Goal: Task Accomplishment & Management: Manage account settings

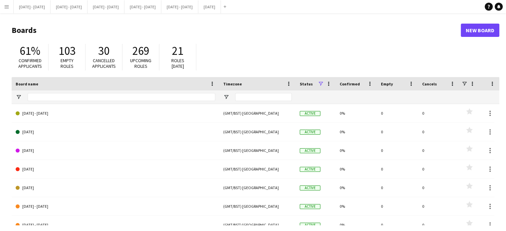
click at [4, 8] on app-icon "Menu" at bounding box center [6, 6] width 5 height 5
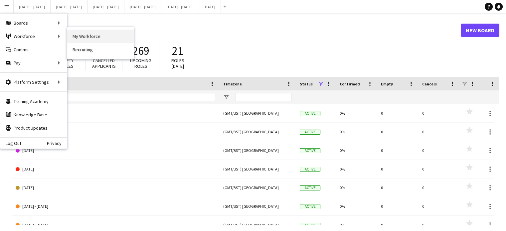
click at [87, 37] on link "My Workforce" at bounding box center [100, 36] width 67 height 13
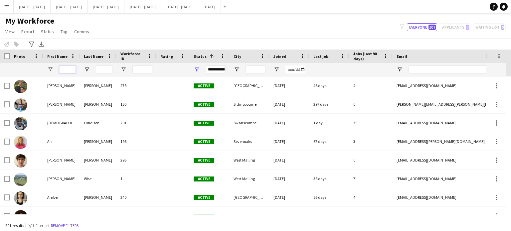
click at [70, 69] on input "First Name Filter Input" at bounding box center [67, 70] width 17 height 8
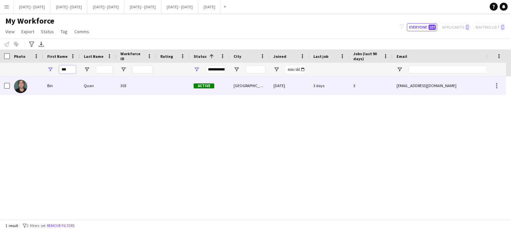
type input "***"
click at [85, 87] on div "Quan" at bounding box center [98, 86] width 37 height 18
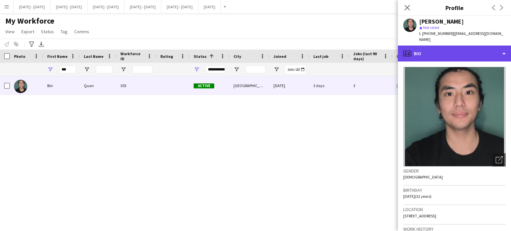
click at [470, 50] on div "profile Bio" at bounding box center [454, 54] width 113 height 16
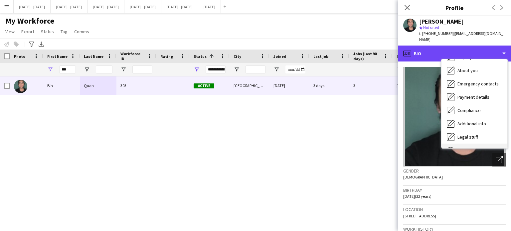
scroll to position [63, 0]
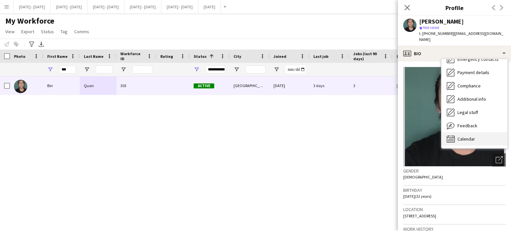
click at [481, 135] on div "Calendar Calendar" at bounding box center [475, 139] width 66 height 13
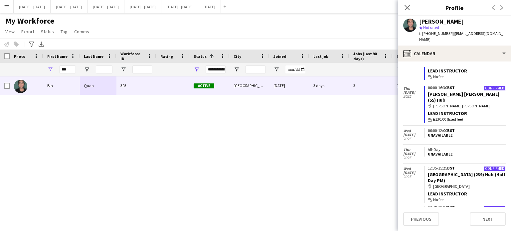
scroll to position [33, 0]
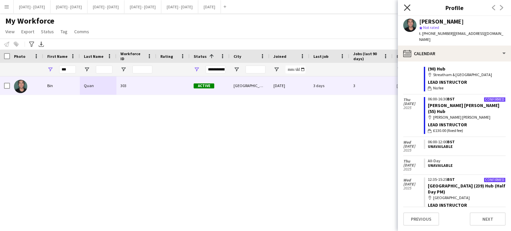
click at [405, 9] on icon "Close pop-in" at bounding box center [407, 7] width 6 height 6
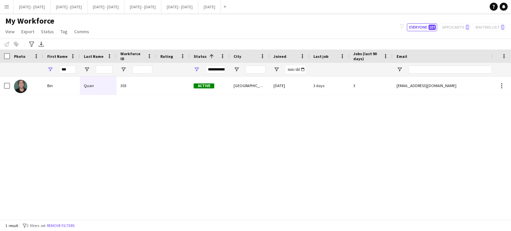
click at [72, 65] on div "***" at bounding box center [67, 69] width 17 height 13
drag, startPoint x: 70, startPoint y: 67, endPoint x: 53, endPoint y: 64, distance: 16.6
click at [53, 64] on div "***" at bounding box center [61, 69] width 37 height 13
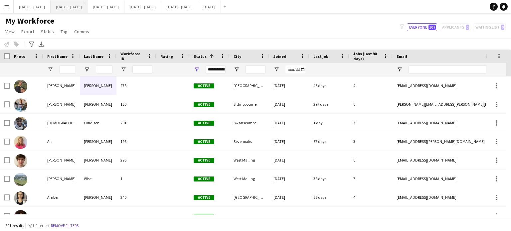
click at [71, 10] on button "[DATE] - [DATE] Close" at bounding box center [69, 6] width 37 height 13
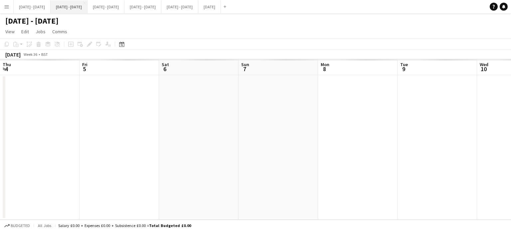
scroll to position [0, 228]
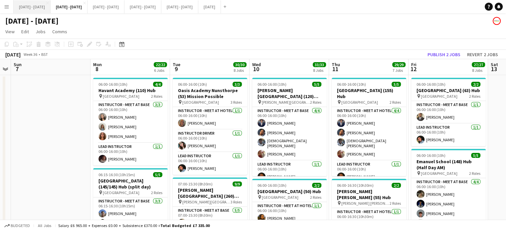
click at [47, 8] on button "[DATE] - [DATE] Close" at bounding box center [32, 6] width 37 height 13
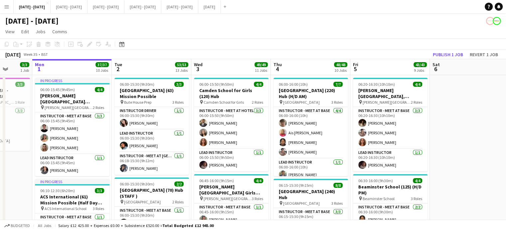
scroll to position [0, 288]
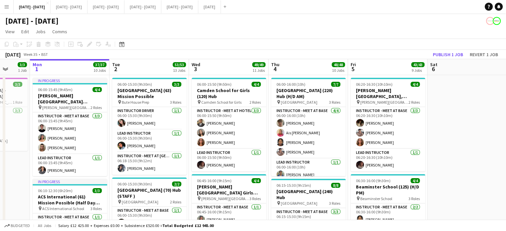
drag, startPoint x: 328, startPoint y: 187, endPoint x: 267, endPoint y: 192, distance: 60.8
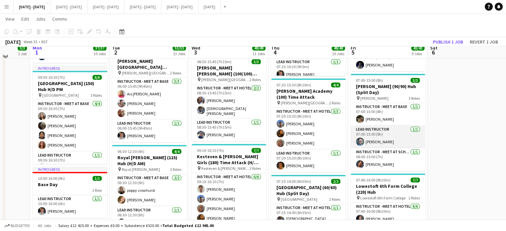
scroll to position [400, 0]
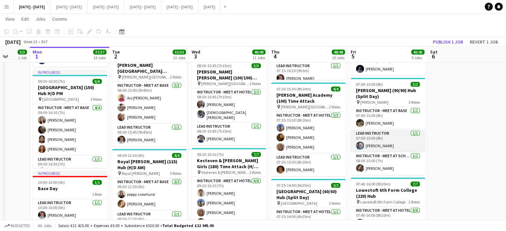
click at [378, 142] on app-card-role "Lead Instructor 1/1 07:00-15:00 (8h) Paul Belsey" at bounding box center [388, 141] width 75 height 23
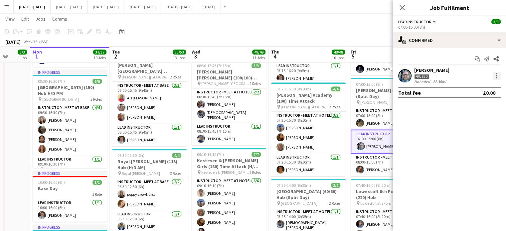
click at [495, 76] on div at bounding box center [497, 76] width 8 height 8
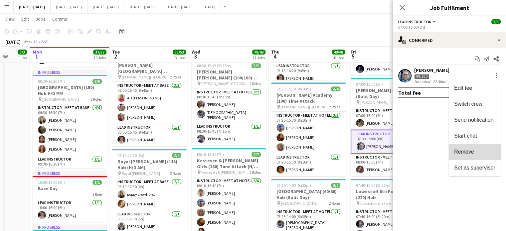
click at [481, 150] on span "Remove" at bounding box center [474, 152] width 41 height 6
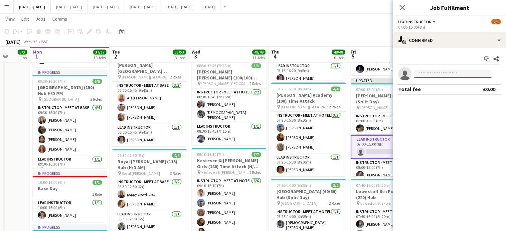
click at [444, 73] on input at bounding box center [452, 74] width 77 height 8
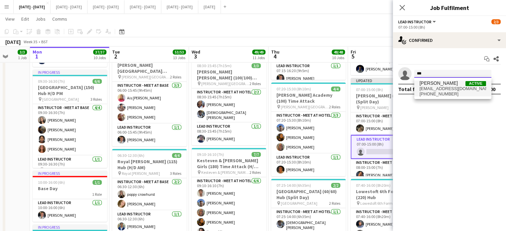
type input "***"
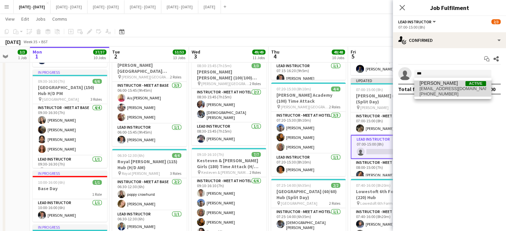
click at [442, 87] on span "[EMAIL_ADDRESS][DOMAIN_NAME]" at bounding box center [453, 88] width 67 height 5
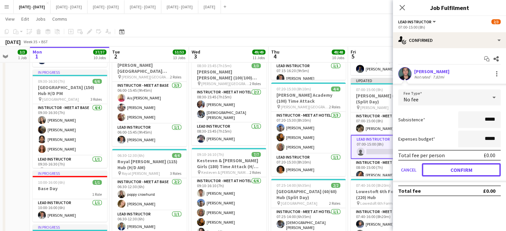
click at [453, 169] on button "Confirm" at bounding box center [461, 169] width 79 height 13
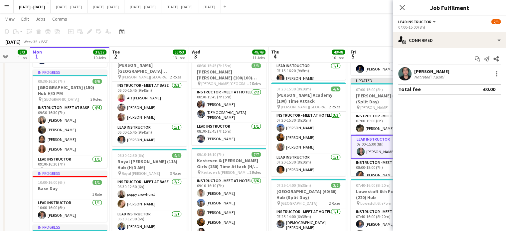
drag, startPoint x: 401, startPoint y: 3, endPoint x: 402, endPoint y: 6, distance: 3.6
click at [402, 5] on app-icon "Close pop-in" at bounding box center [403, 8] width 8 height 8
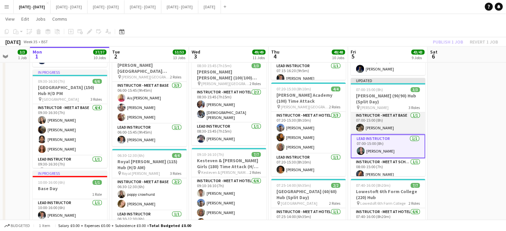
scroll to position [0, 0]
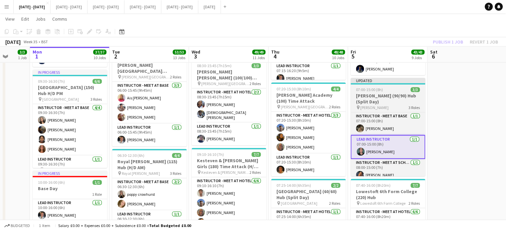
click at [384, 100] on h3 "[PERSON_NAME] (90/90) Hub (Split Day)" at bounding box center [388, 99] width 75 height 12
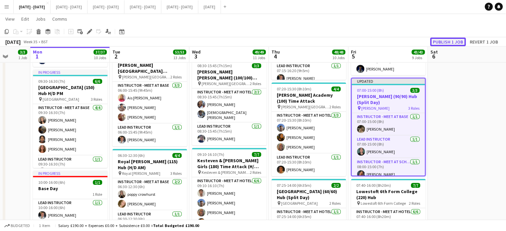
click at [441, 44] on button "Publish 1 job" at bounding box center [448, 42] width 36 height 9
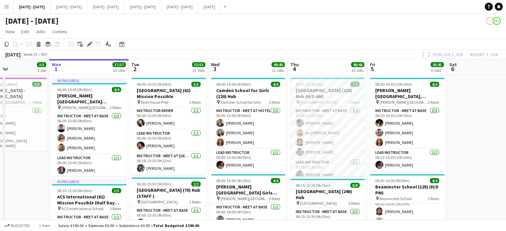
scroll to position [0, 268]
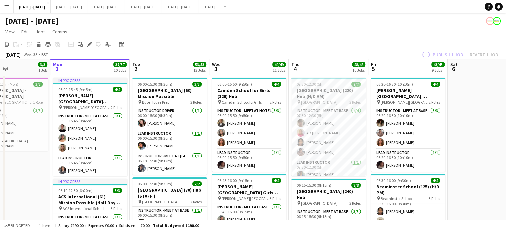
drag, startPoint x: 145, startPoint y: 70, endPoint x: 165, endPoint y: 70, distance: 20.0
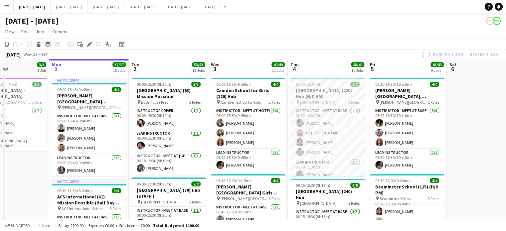
scroll to position [0, 293]
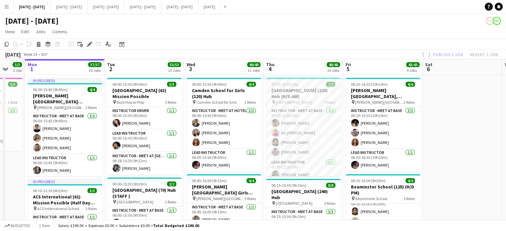
drag, startPoint x: 171, startPoint y: 69, endPoint x: 145, endPoint y: 85, distance: 30.8
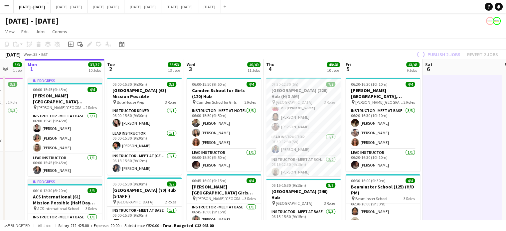
scroll to position [33, 0]
click at [290, 97] on h3 "[GEOGRAPHIC_DATA] (220) Hub (H/D AM)" at bounding box center [303, 94] width 75 height 12
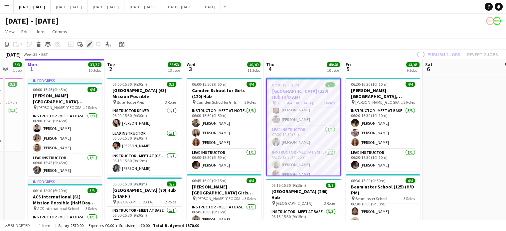
click at [88, 45] on icon "Edit" at bounding box center [89, 44] width 5 height 5
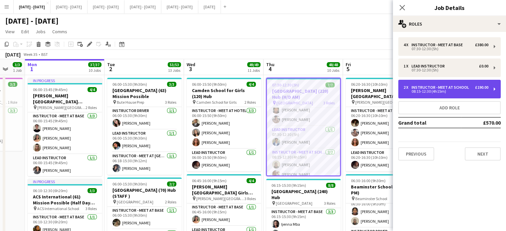
click at [462, 84] on div "2 x Instructor - Meet at School £190.00 08:15-12:30 (4h15m)" at bounding box center [450, 89] width 103 height 19
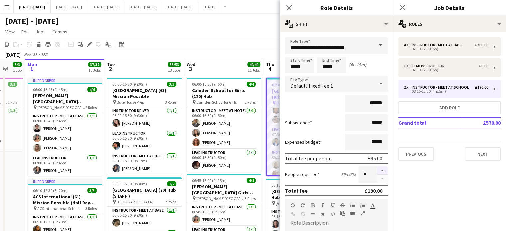
click at [378, 171] on button "button" at bounding box center [382, 170] width 11 height 9
type input "*"
click at [291, 4] on app-icon "Close pop-in" at bounding box center [290, 8] width 10 height 10
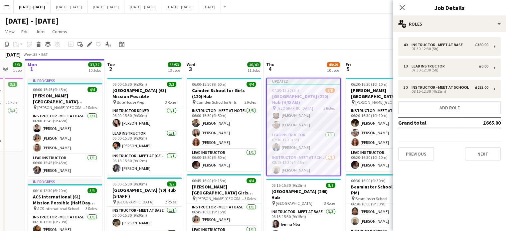
click at [292, 125] on app-card-role "Instructor - Meet at Base 4/4 07:30-12:30 (5h) Isaac Kent Ais McSharry Gabriel …" at bounding box center [303, 106] width 73 height 52
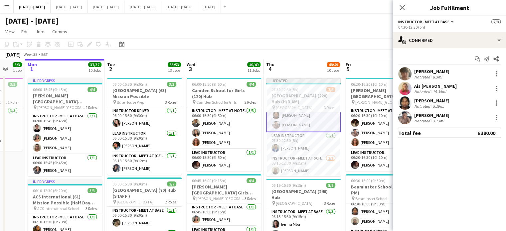
scroll to position [34, 0]
click at [496, 118] on div at bounding box center [497, 118] width 8 height 8
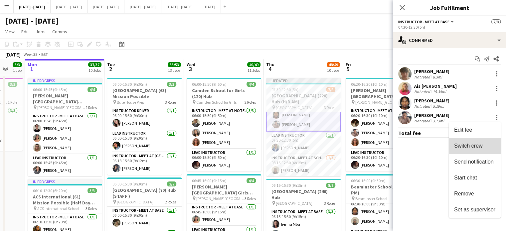
click at [477, 145] on span "Switch crew" at bounding box center [468, 146] width 28 height 6
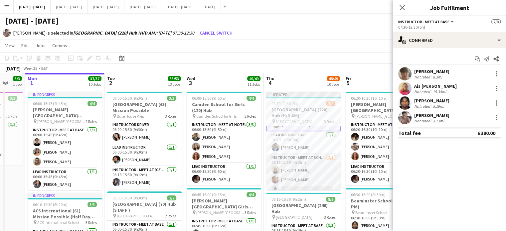
scroll to position [53, 0]
click at [308, 178] on app-card-role "Instructor - Meet at School 2/3 08:15-12:30 (4h15m) Felix Sintim Olivia Etherin…" at bounding box center [303, 170] width 75 height 42
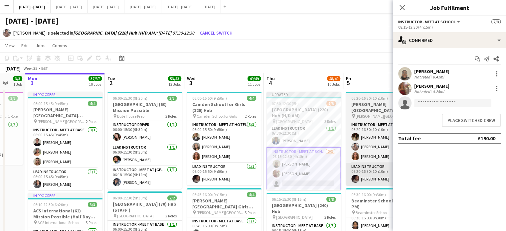
scroll to position [52, 0]
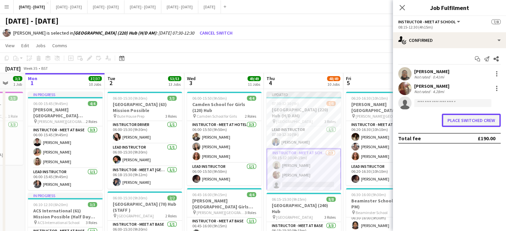
click at [460, 120] on button "Place switched crew" at bounding box center [471, 120] width 59 height 13
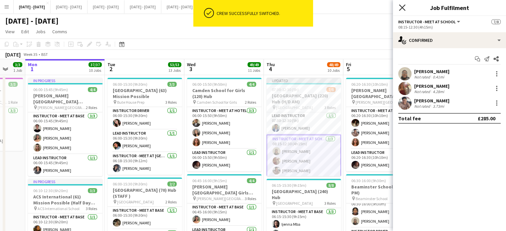
click at [403, 10] on icon "Close pop-in" at bounding box center [402, 7] width 6 height 6
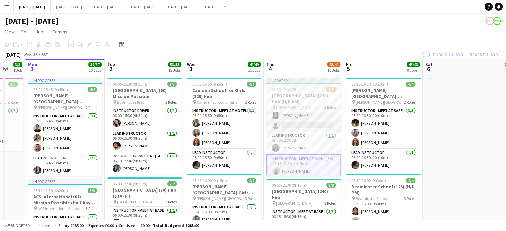
scroll to position [19, 0]
click at [291, 95] on h3 "[GEOGRAPHIC_DATA] (220) Hub (H/D AM)" at bounding box center [304, 99] width 75 height 12
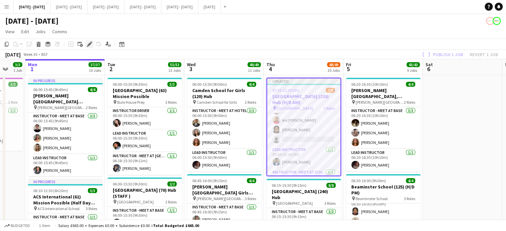
click at [89, 45] on icon at bounding box center [90, 45] width 4 height 4
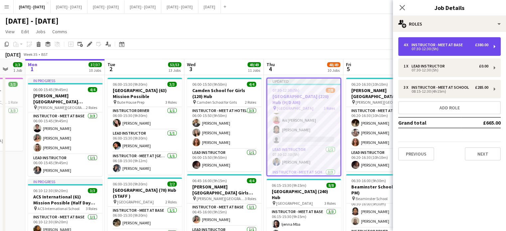
drag, startPoint x: 433, startPoint y: 40, endPoint x: 432, endPoint y: 44, distance: 3.8
click at [433, 40] on div "4 x Instructor - Meet at Base £380.00 07:30-12:30 (5h)" at bounding box center [450, 46] width 103 height 19
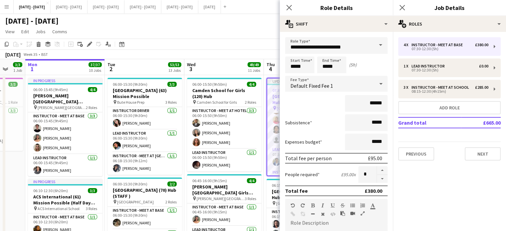
click at [380, 179] on button "button" at bounding box center [382, 179] width 11 height 8
type input "*"
click at [291, 7] on icon "Close pop-in" at bounding box center [289, 7] width 6 height 6
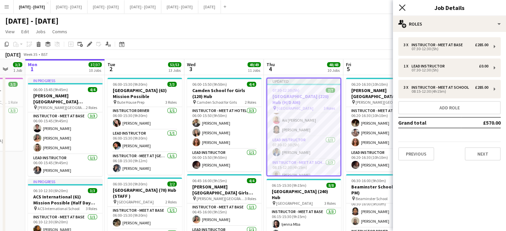
click at [403, 7] on icon "Close pop-in" at bounding box center [402, 7] width 6 height 6
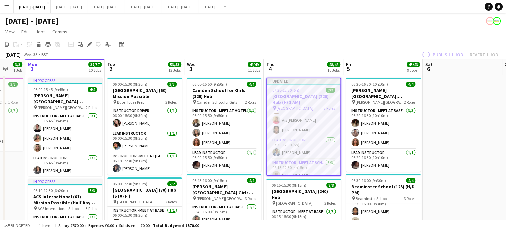
click at [350, 34] on app-page-menu "View Day view expanded Day view collapsed Month view Date picker Jump to today …" at bounding box center [253, 32] width 506 height 13
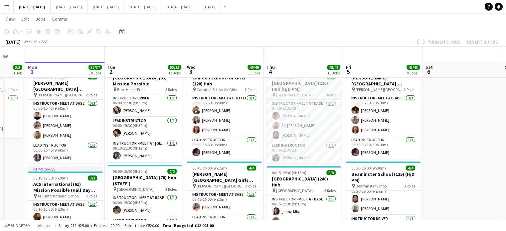
scroll to position [0, 0]
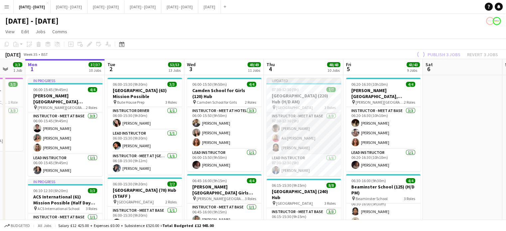
click at [290, 127] on app-card-role "Instructor - Meet at Base 3/3 07:30-12:30 (5h) Isaac Kent Ais McSharry Gabriel …" at bounding box center [304, 134] width 75 height 42
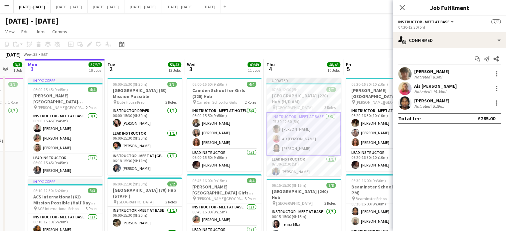
click at [431, 72] on div "[PERSON_NAME]" at bounding box center [431, 72] width 35 height 6
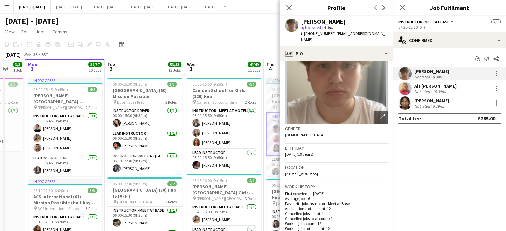
scroll to position [67, 0]
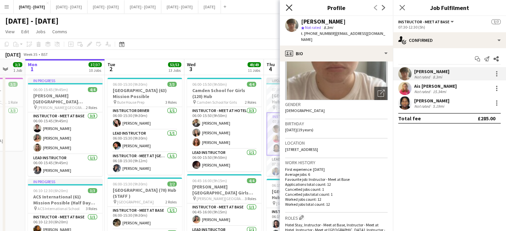
click at [292, 7] on icon "Close pop-in" at bounding box center [289, 7] width 6 height 6
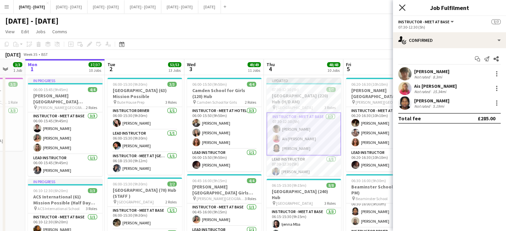
click at [401, 9] on icon at bounding box center [402, 7] width 6 height 6
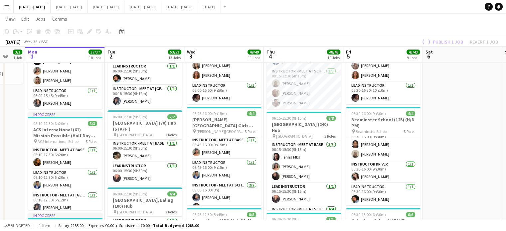
scroll to position [0, 276]
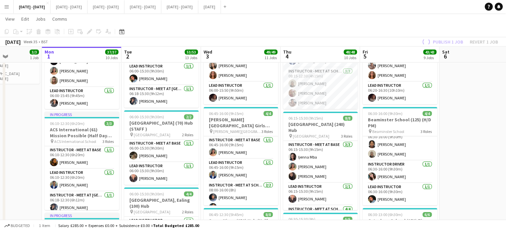
drag, startPoint x: 455, startPoint y: 105, endPoint x: 471, endPoint y: 100, distance: 17.3
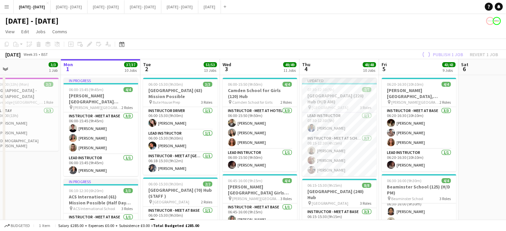
scroll to position [0, 251]
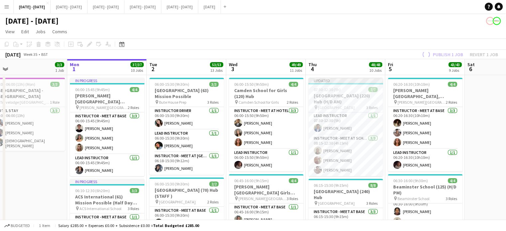
drag, startPoint x: 322, startPoint y: 66, endPoint x: 394, endPoint y: 57, distance: 73.2
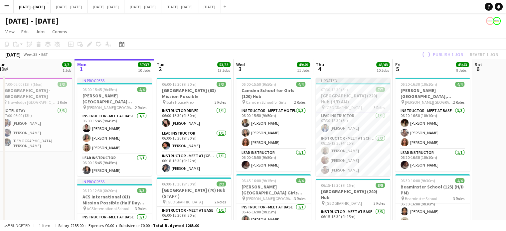
scroll to position [0, 244]
drag, startPoint x: 328, startPoint y: 68, endPoint x: 334, endPoint y: 72, distance: 7.8
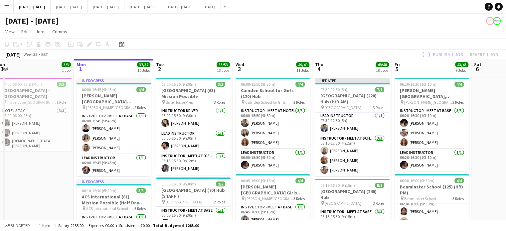
click at [353, 65] on app-board-header-date "Thu 4 48/48 10 Jobs" at bounding box center [353, 67] width 80 height 16
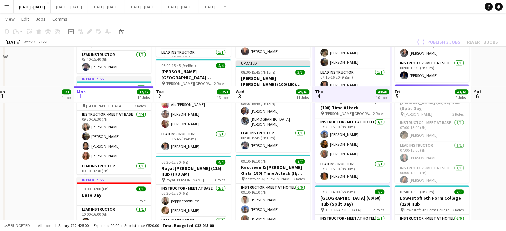
scroll to position [366, 0]
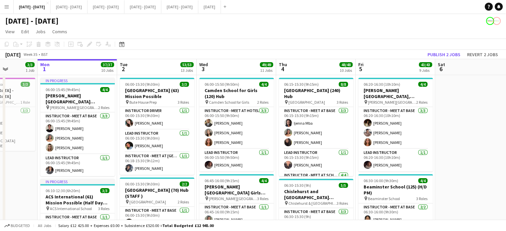
scroll to position [0, 282]
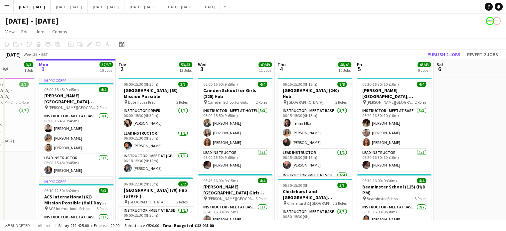
drag, startPoint x: 48, startPoint y: 184, endPoint x: 10, endPoint y: 177, distance: 38.7
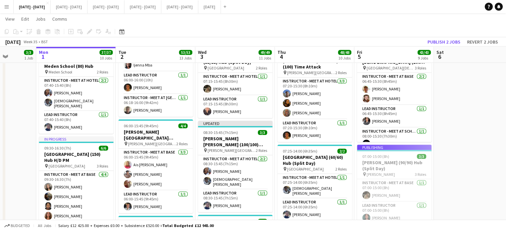
scroll to position [333, 0]
click at [446, 39] on button "Publish 2 jobs" at bounding box center [444, 42] width 38 height 9
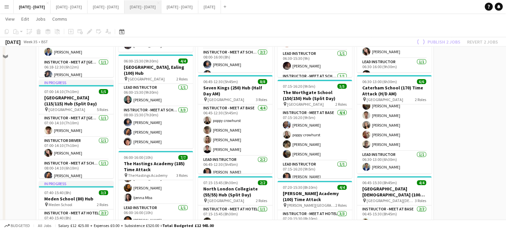
scroll to position [67, 0]
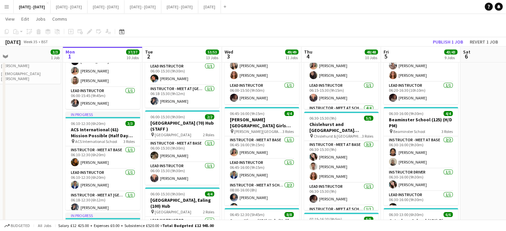
drag, startPoint x: 15, startPoint y: 122, endPoint x: 42, endPoint y: 120, distance: 27.7
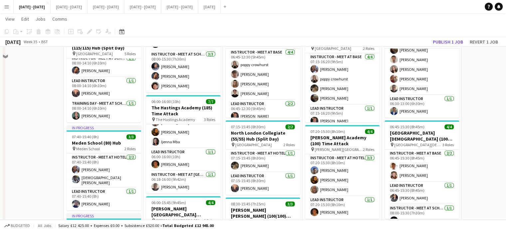
scroll to position [300, 0]
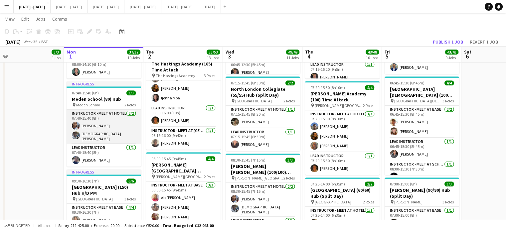
click at [89, 131] on app-card-role "Instructor - Meet at Hotel 2/2 07:40-15:40 (8h) Ogechukwu Ohakwe Adesua Odidison" at bounding box center [104, 127] width 75 height 34
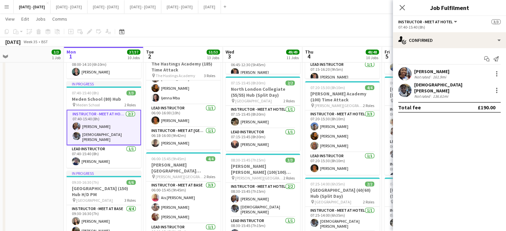
click at [438, 85] on div "[DEMOGRAPHIC_DATA][PERSON_NAME]" at bounding box center [452, 88] width 76 height 12
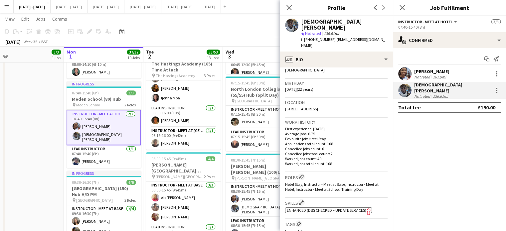
scroll to position [133, 0]
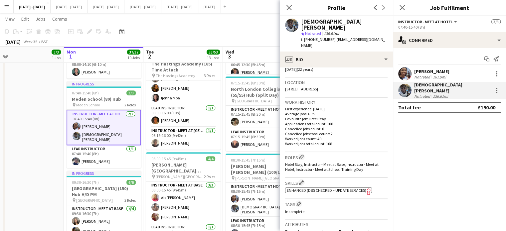
click at [284, 8] on div "Close pop-in" at bounding box center [289, 7] width 19 height 15
click at [288, 7] on icon at bounding box center [289, 7] width 6 height 6
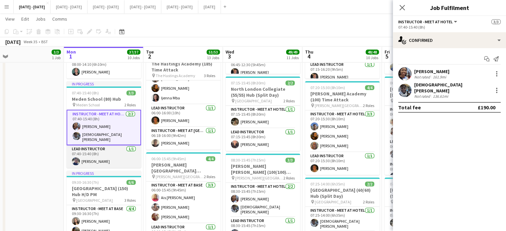
click at [103, 155] on app-card-role "Lead Instructor 1/1 07:40-15:40 (8h) Hannah Taylor" at bounding box center [104, 156] width 75 height 23
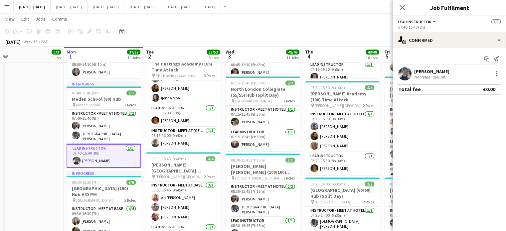
click at [433, 73] on div "[PERSON_NAME]" at bounding box center [431, 72] width 35 height 6
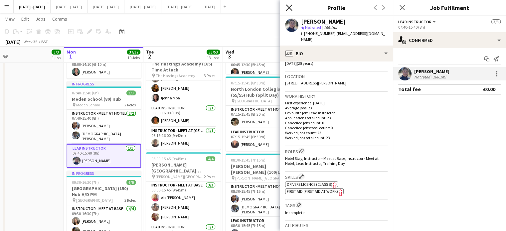
click at [289, 9] on icon "Close pop-in" at bounding box center [289, 7] width 6 height 6
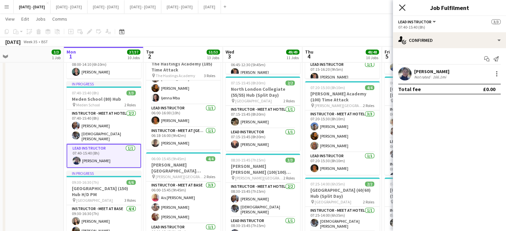
click at [400, 7] on icon "Close pop-in" at bounding box center [402, 7] width 6 height 6
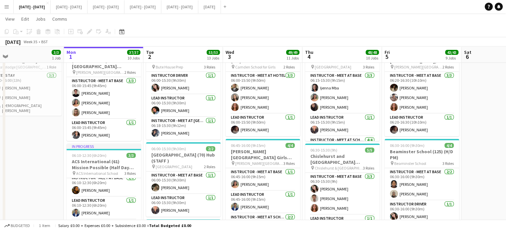
scroll to position [33, 0]
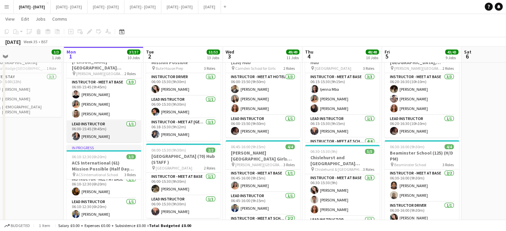
drag, startPoint x: 100, startPoint y: 121, endPoint x: 98, endPoint y: 124, distance: 3.9
click at [101, 122] on app-card-role "Lead Instructor 1/1 06:00-15:45 (9h45m) Shusanta Rai" at bounding box center [104, 132] width 75 height 23
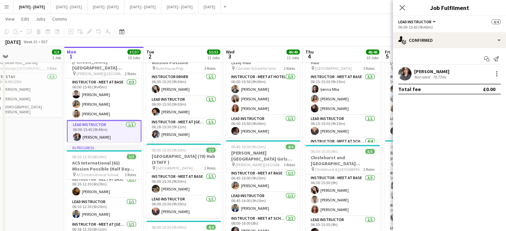
click at [445, 76] on div "70.72mi" at bounding box center [440, 77] width 16 height 5
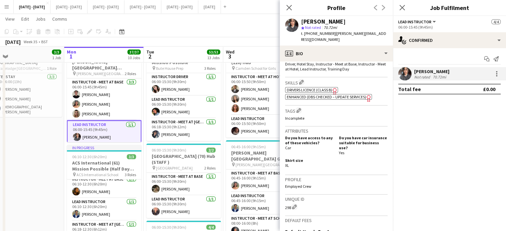
scroll to position [233, 0]
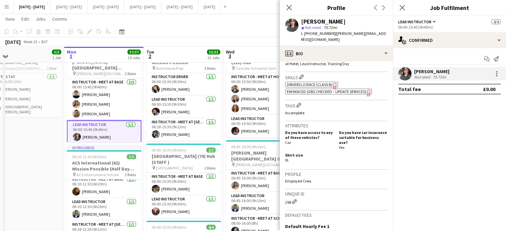
click at [288, 7] on icon "Close pop-in" at bounding box center [289, 7] width 5 height 5
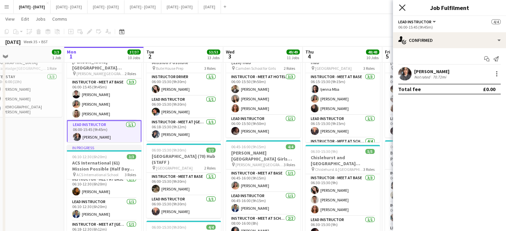
drag, startPoint x: 401, startPoint y: 6, endPoint x: 29, endPoint y: 133, distance: 392.4
click at [401, 7] on icon at bounding box center [402, 7] width 6 height 6
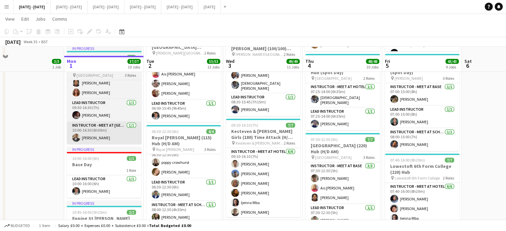
scroll to position [433, 0]
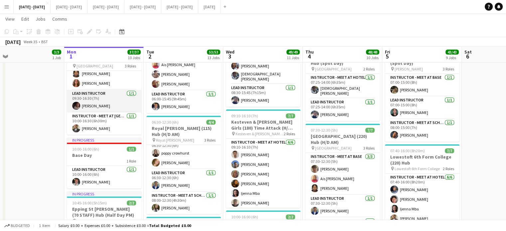
click at [94, 97] on app-card-role "Lead Instructor 1/1 09:30-16:30 (7h) Emily Rowe Smythe" at bounding box center [104, 101] width 75 height 23
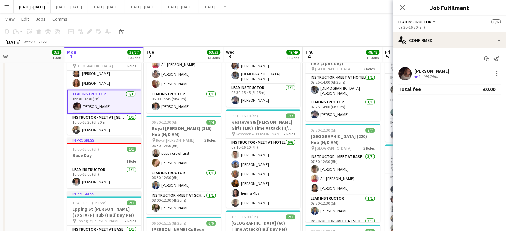
click at [442, 74] on div "[PERSON_NAME]" at bounding box center [431, 71] width 35 height 6
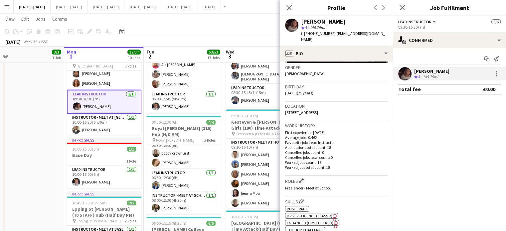
scroll to position [133, 0]
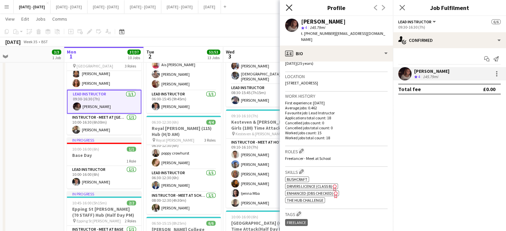
click at [288, 8] on icon "Close pop-in" at bounding box center [289, 7] width 6 height 6
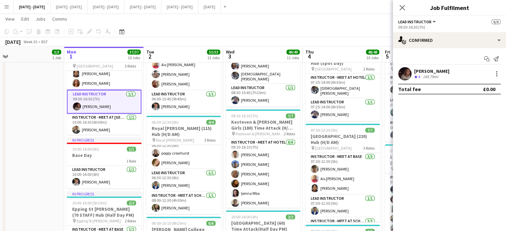
click at [405, 5] on icon at bounding box center [402, 7] width 5 height 5
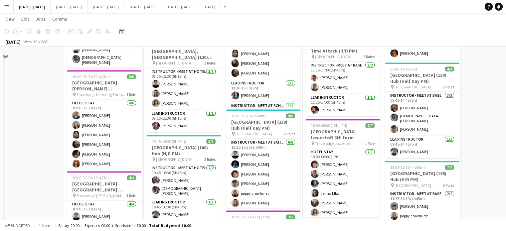
scroll to position [766, 0]
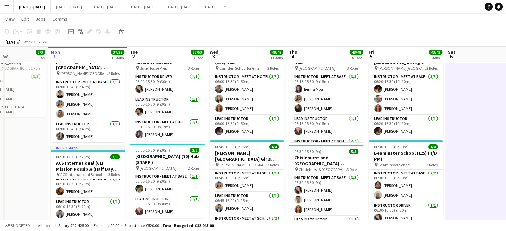
scroll to position [0, 172]
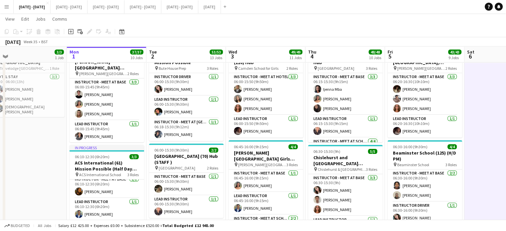
drag, startPoint x: 470, startPoint y: 143, endPoint x: 472, endPoint y: 155, distance: 12.2
click at [5, 6] on app-icon "Menu" at bounding box center [6, 6] width 5 height 5
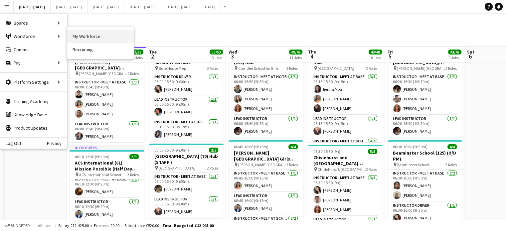
click at [88, 38] on link "My Workforce" at bounding box center [100, 36] width 67 height 13
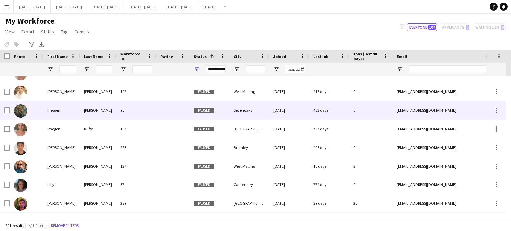
scroll to position [1465, 0]
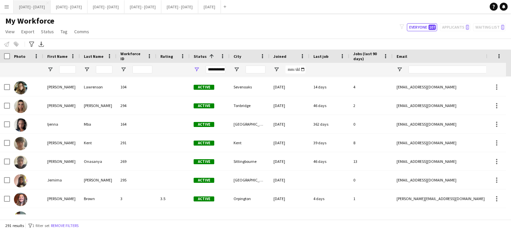
click at [34, 7] on button "[DATE] - [DATE] Close" at bounding box center [32, 6] width 37 height 13
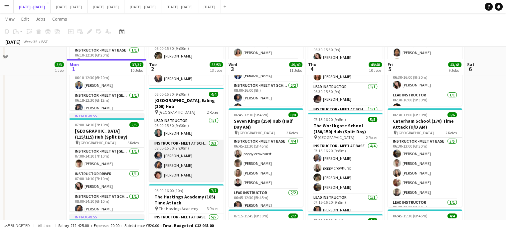
scroll to position [200, 0]
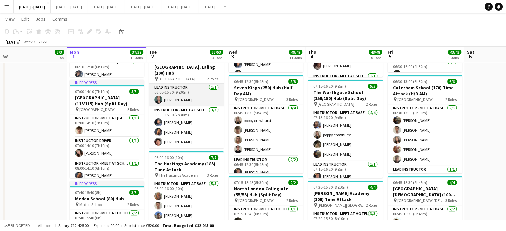
click at [169, 96] on app-card-role "Lead Instructor 1/1 06:00-15:30 (9h30m) Bin Quan" at bounding box center [186, 95] width 75 height 23
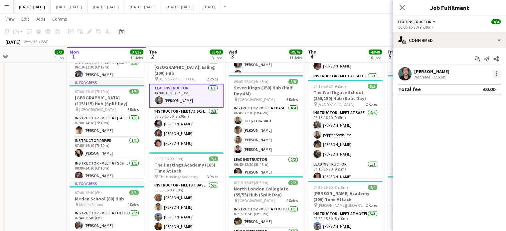
click at [497, 72] on div at bounding box center [496, 71] width 1 height 1
click at [477, 91] on button "Edit fee" at bounding box center [475, 86] width 52 height 16
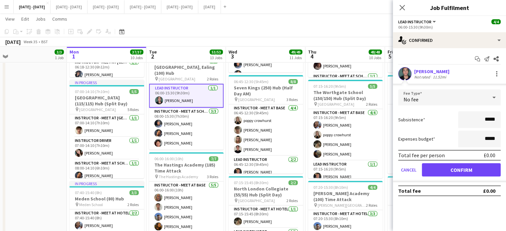
click at [448, 93] on div "No fee" at bounding box center [443, 98] width 89 height 16
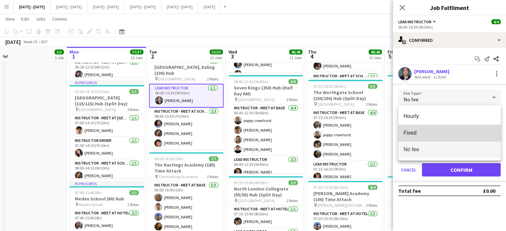
click at [434, 136] on span "Fixed" at bounding box center [450, 133] width 92 height 6
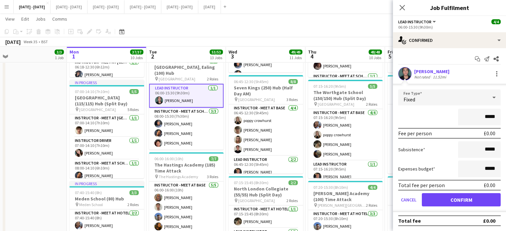
click at [487, 118] on input "*****" at bounding box center [479, 117] width 43 height 17
type input "*******"
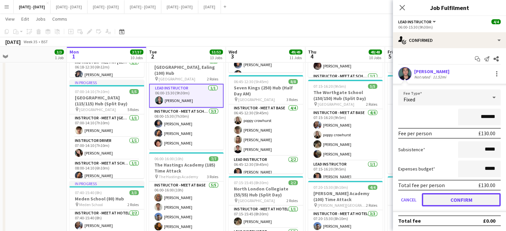
click at [458, 201] on button "Confirm" at bounding box center [461, 199] width 79 height 13
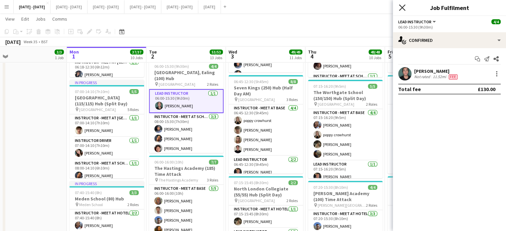
click at [402, 7] on icon at bounding box center [402, 7] width 6 height 6
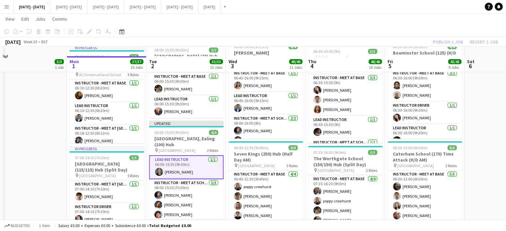
scroll to position [133, 0]
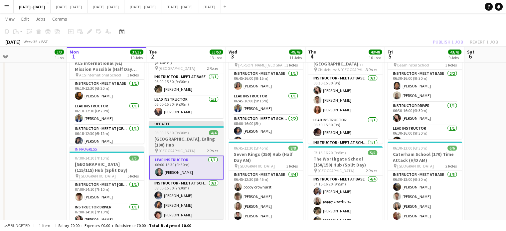
click at [185, 140] on h3 "[GEOGRAPHIC_DATA], Ealing (100) Hub" at bounding box center [186, 142] width 75 height 12
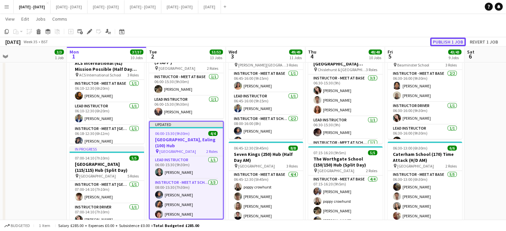
drag, startPoint x: 440, startPoint y: 39, endPoint x: 433, endPoint y: 43, distance: 8.2
click at [441, 39] on button "Publish 1 job" at bounding box center [448, 42] width 36 height 9
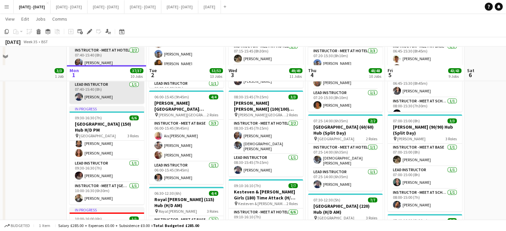
scroll to position [333, 0]
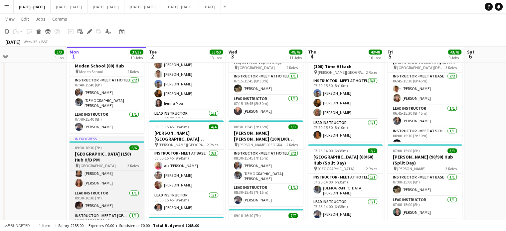
click at [80, 151] on h3 "[GEOGRAPHIC_DATA] (150) Hub H/D PM" at bounding box center [107, 157] width 75 height 12
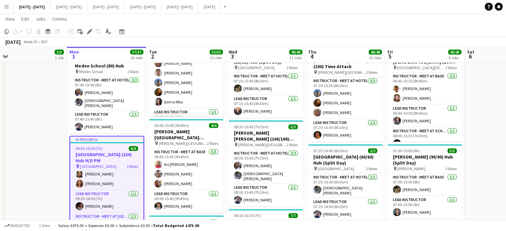
drag, startPoint x: 88, startPoint y: 29, endPoint x: 100, endPoint y: 33, distance: 12.6
click at [88, 29] on div "Edit" at bounding box center [90, 32] width 8 height 8
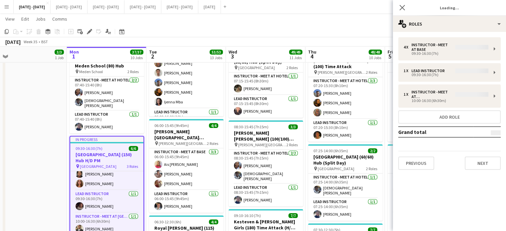
type input "**********"
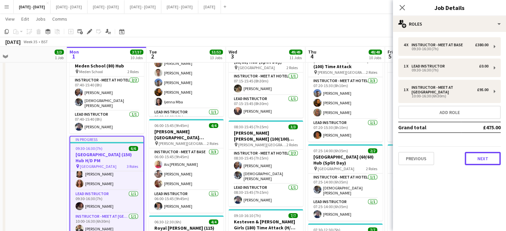
click at [486, 164] on button "Next" at bounding box center [483, 158] width 36 height 13
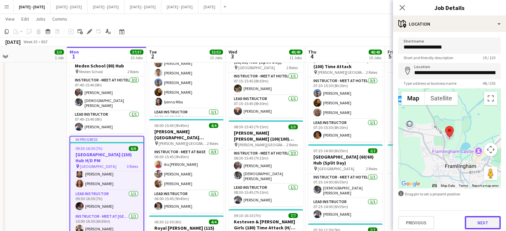
click at [480, 221] on button "Next" at bounding box center [483, 222] width 36 height 13
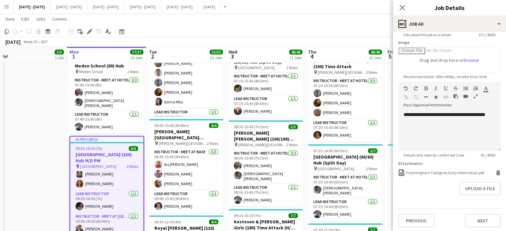
scroll to position [102, 0]
click at [442, 169] on form "**********" at bounding box center [449, 81] width 113 height 292
click at [443, 171] on div "Framlingham College Activity Information.pdf" at bounding box center [445, 172] width 78 height 5
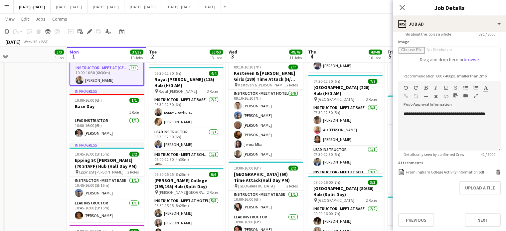
scroll to position [466, 0]
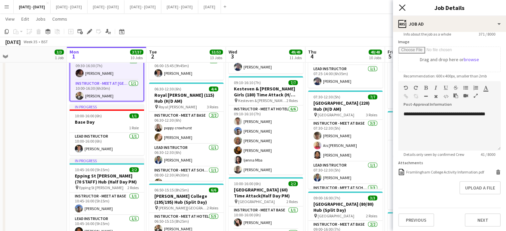
click at [400, 8] on icon "Close pop-in" at bounding box center [402, 7] width 6 height 6
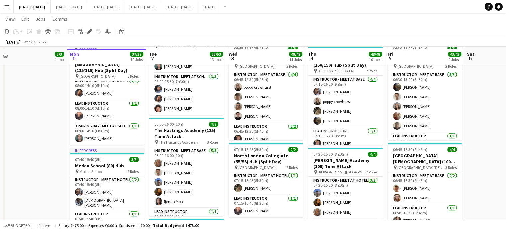
scroll to position [266, 0]
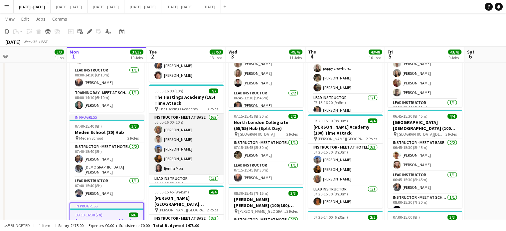
click at [178, 130] on app-card-role "Instructor - Meet at Base 5/5 06:00-16:00 (10h) Chloe Rice Liam O’Connor Matt D…" at bounding box center [186, 144] width 75 height 61
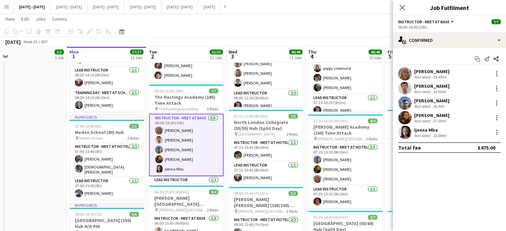
click at [431, 72] on div "[PERSON_NAME]" at bounding box center [431, 72] width 35 height 6
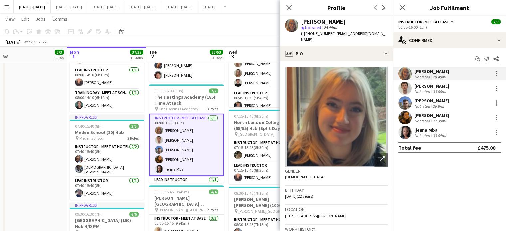
scroll to position [67, 0]
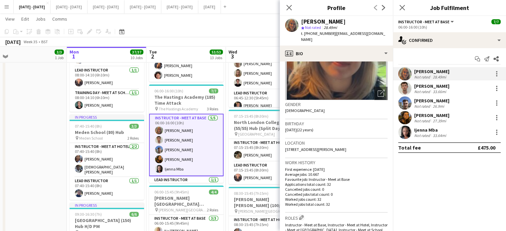
click at [420, 104] on div "Not rated" at bounding box center [422, 106] width 17 height 5
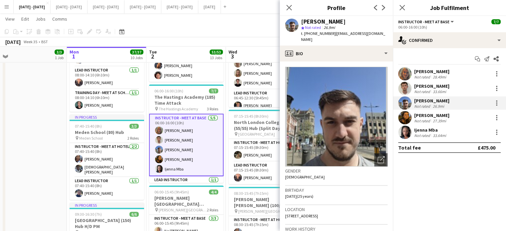
click at [424, 121] on div "Not rated" at bounding box center [422, 121] width 17 height 5
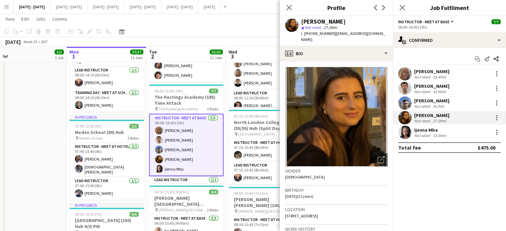
click at [423, 127] on div "Ijenna Mba" at bounding box center [430, 130] width 33 height 6
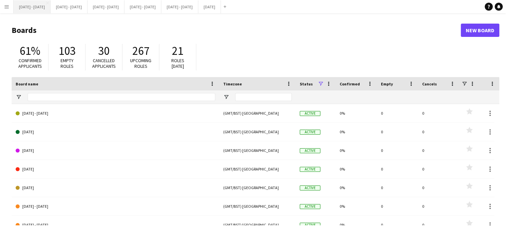
drag, startPoint x: 38, startPoint y: 5, endPoint x: 40, endPoint y: 8, distance: 3.5
click at [37, 5] on button "[DATE] - [DATE] Close" at bounding box center [32, 6] width 37 height 13
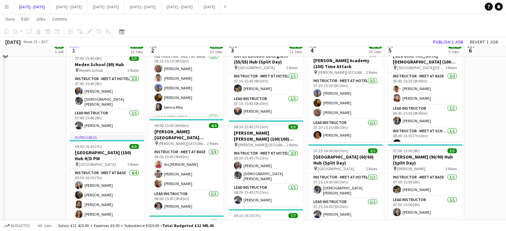
scroll to position [233, 0]
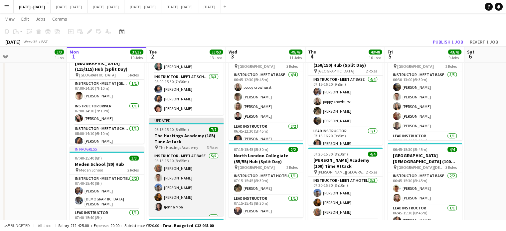
click at [189, 136] on h3 "The Hastings Academy (185) Time Attack" at bounding box center [186, 139] width 75 height 12
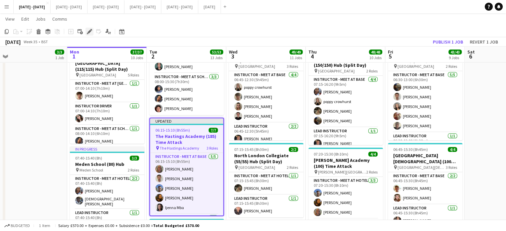
click at [87, 30] on icon "Edit" at bounding box center [89, 31] width 5 height 5
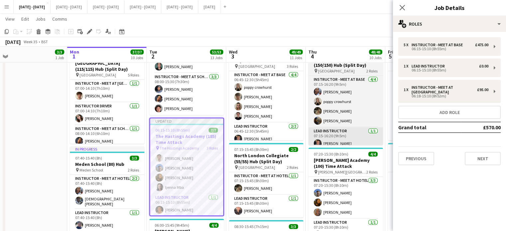
scroll to position [10, 0]
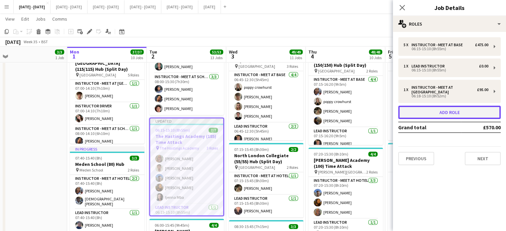
click at [426, 112] on button "Add role" at bounding box center [450, 112] width 103 height 13
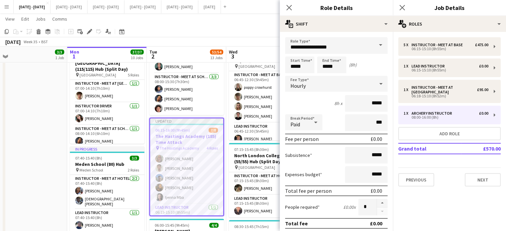
click at [374, 45] on span at bounding box center [381, 45] width 14 height 16
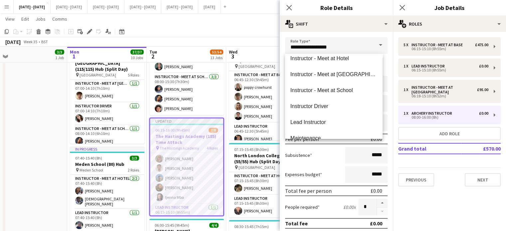
scroll to position [166, 0]
click at [335, 77] on span "Instructor - Meet at [GEOGRAPHIC_DATA]" at bounding box center [334, 74] width 87 height 6
type input "**********"
type input "******"
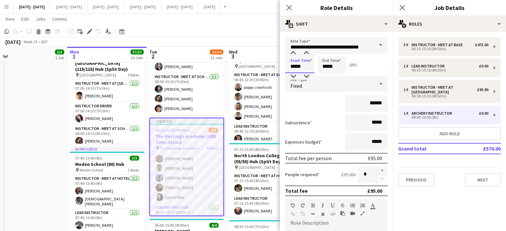
drag, startPoint x: 307, startPoint y: 66, endPoint x: 290, endPoint y: 66, distance: 16.7
click at [290, 66] on input "*****" at bounding box center [299, 65] width 29 height 17
type input "*****"
click at [314, 82] on div "Fixed" at bounding box center [329, 84] width 89 height 16
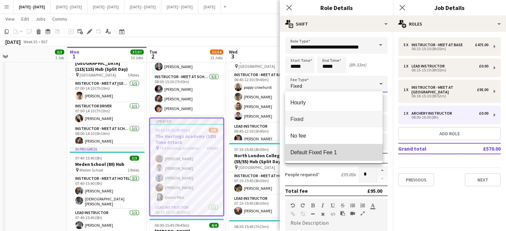
click at [315, 151] on span "Default Fixed Fee 1" at bounding box center [334, 152] width 87 height 6
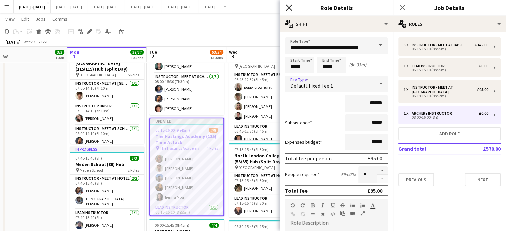
click at [292, 6] on icon "Close pop-in" at bounding box center [289, 7] width 6 height 6
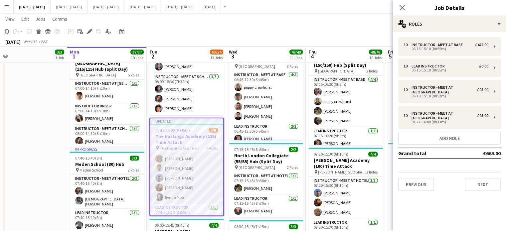
click at [186, 167] on app-card-role "Instructor - Meet at Base [DATE] 06:15-15:10 (8h55m) [PERSON_NAME] [PERSON_NAME…" at bounding box center [186, 173] width 73 height 61
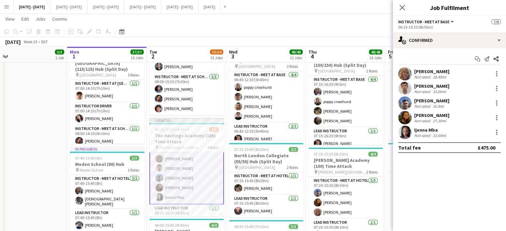
scroll to position [11, 0]
click at [498, 88] on div at bounding box center [497, 89] width 8 height 8
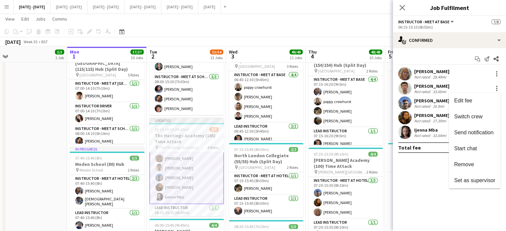
click at [430, 89] on div at bounding box center [253, 115] width 506 height 231
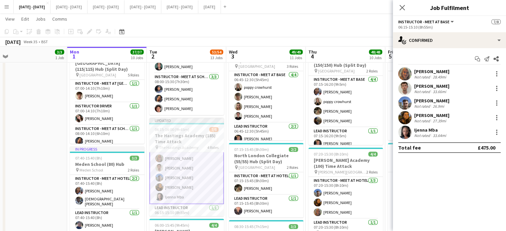
click at [430, 89] on div "[PERSON_NAME]" at bounding box center [431, 86] width 35 height 6
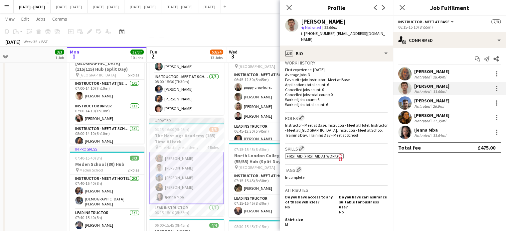
scroll to position [200, 0]
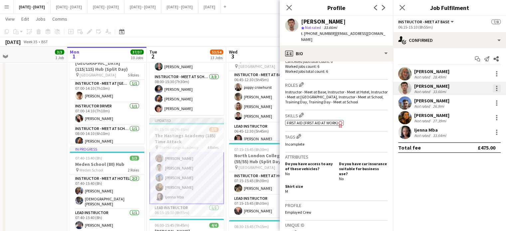
click at [495, 88] on div at bounding box center [497, 89] width 8 height 8
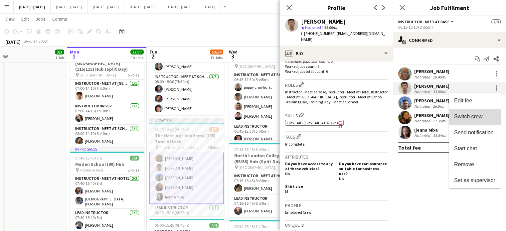
click at [478, 116] on span "Switch crew" at bounding box center [468, 117] width 28 height 6
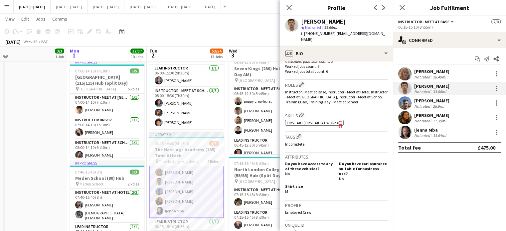
scroll to position [66, 0]
click at [180, 216] on app-card-role "Instructor - Meet at Pick Up Point 0/1 07:27-16:00 (8h33m) single-neutral-actio…" at bounding box center [186, 219] width 75 height 23
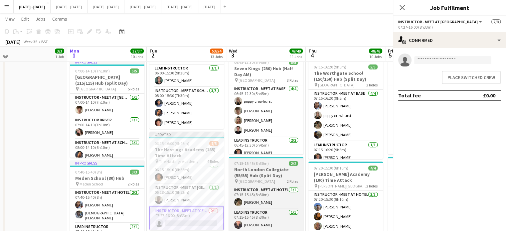
scroll to position [65, 0]
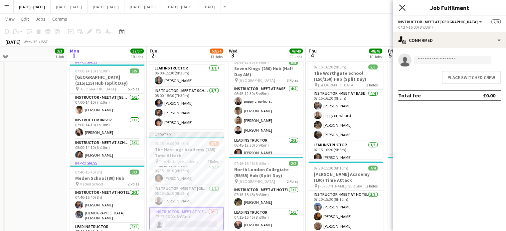
click at [402, 6] on icon "Close pop-in" at bounding box center [402, 7] width 6 height 6
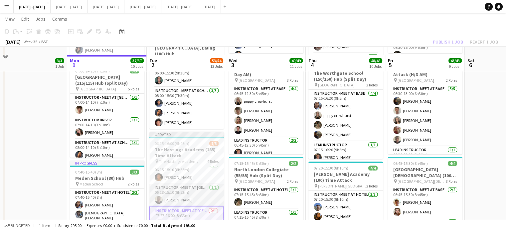
scroll to position [266, 0]
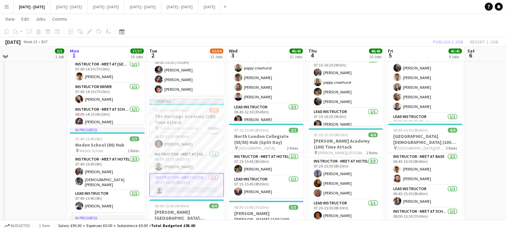
click at [191, 183] on app-card-role "Instructor - Meet at Pick Up Point 0/1 07:27-16:00 (8h33m) single-neutral-actio…" at bounding box center [186, 185] width 75 height 24
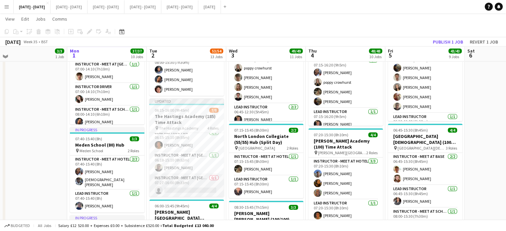
click at [191, 183] on app-card-role "Instructor - Meet at Pick Up Point 0/1 07:27-16:00 (8h33m) single-neutral-actio…" at bounding box center [186, 185] width 75 height 23
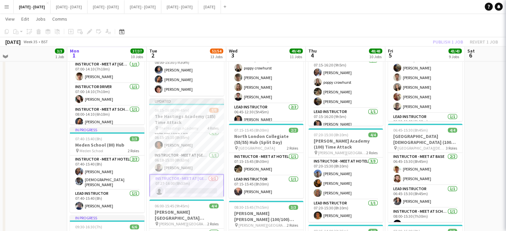
scroll to position [66, 0]
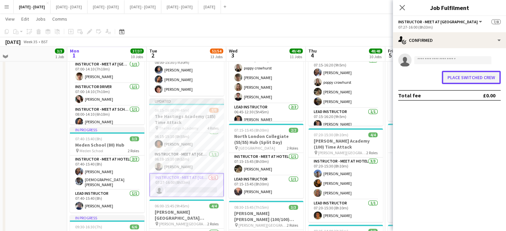
click at [461, 79] on button "Place switched crew" at bounding box center [471, 77] width 59 height 13
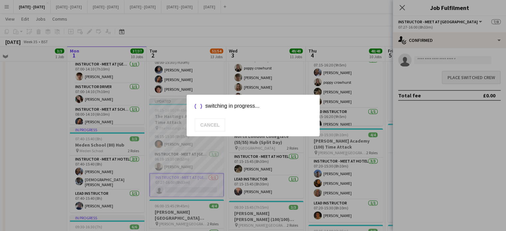
scroll to position [266, 0]
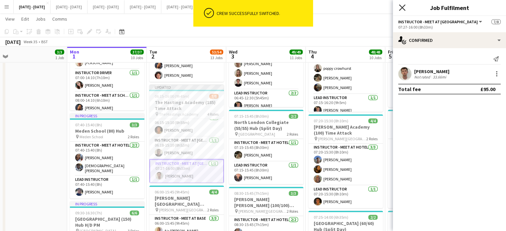
click at [404, 7] on icon "Close pop-in" at bounding box center [402, 7] width 6 height 6
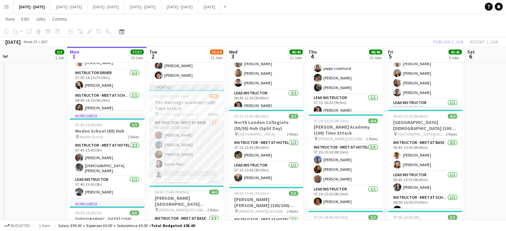
scroll to position [0, 0]
click at [173, 111] on app-job-card "Updated 06:10-16:00 (9h50m) 7/8 The Hastings Academy (185) Time Attack pin The …" at bounding box center [186, 134] width 75 height 99
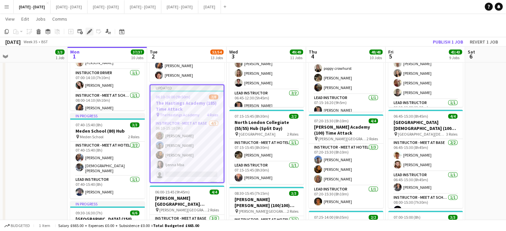
click at [90, 32] on icon at bounding box center [90, 32] width 4 height 4
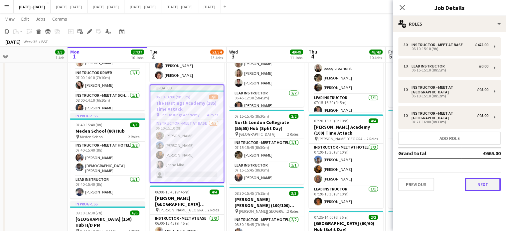
click at [483, 178] on button "Next" at bounding box center [483, 184] width 36 height 13
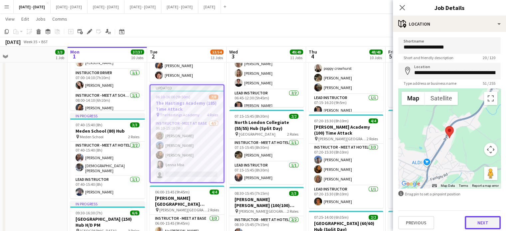
click at [475, 223] on button "Next" at bounding box center [483, 222] width 36 height 13
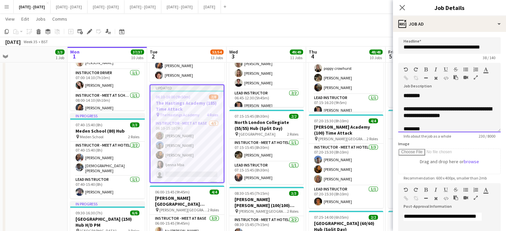
click at [479, 124] on div "**********" at bounding box center [450, 149] width 92 height 87
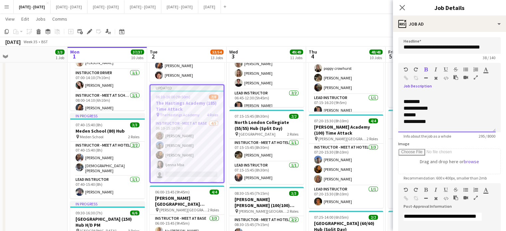
scroll to position [14, 0]
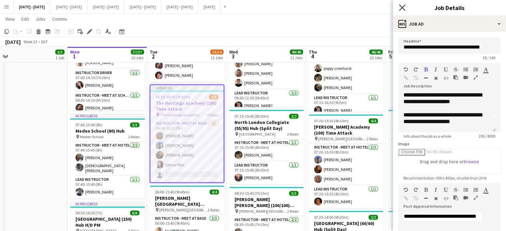
click at [403, 6] on icon "Close pop-in" at bounding box center [402, 7] width 6 height 6
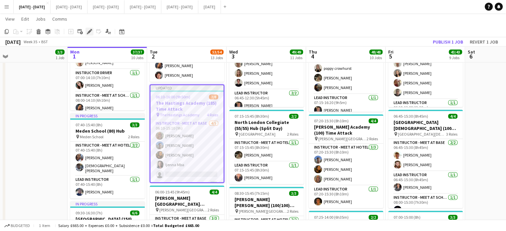
click at [87, 32] on icon "Edit" at bounding box center [89, 31] width 5 height 5
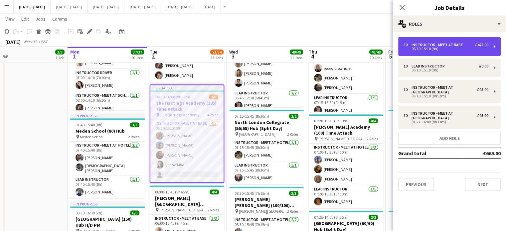
click at [445, 50] on div "06:10-15:10 (9h)" at bounding box center [446, 48] width 85 height 3
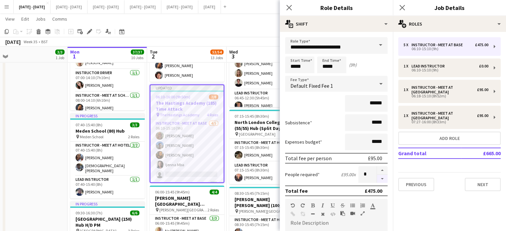
click at [377, 181] on button "button" at bounding box center [382, 179] width 11 height 8
type input "*"
click at [290, 5] on icon "Close pop-in" at bounding box center [289, 7] width 6 height 6
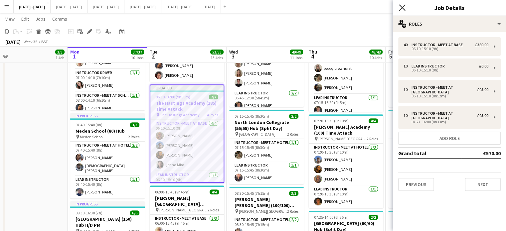
click at [401, 9] on icon at bounding box center [402, 7] width 6 height 6
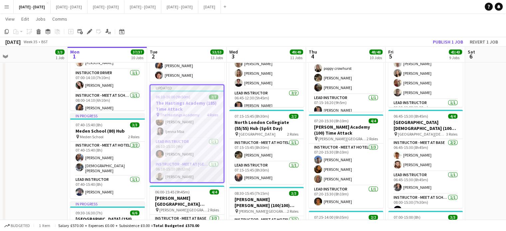
scroll to position [57, 0]
click at [89, 30] on icon "Edit" at bounding box center [89, 31] width 5 height 5
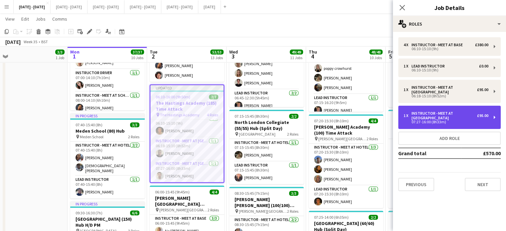
click at [463, 120] on div "1 x Instructor - Meet at Pick Up Point £95.00 07:27-16:00 (8h33m)" at bounding box center [446, 117] width 85 height 13
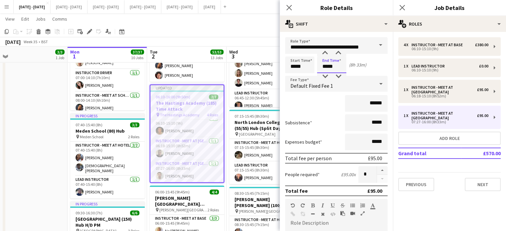
drag, startPoint x: 336, startPoint y: 66, endPoint x: 309, endPoint y: 62, distance: 27.2
click at [310, 65] on div "Start Time ***** End Time ***** (8h 33m)" at bounding box center [336, 65] width 103 height 17
type input "*****"
click at [288, 5] on icon "Close pop-in" at bounding box center [289, 7] width 6 height 6
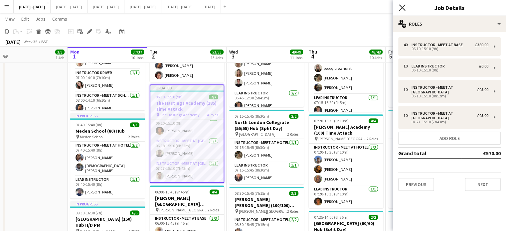
click at [403, 7] on icon at bounding box center [402, 7] width 6 height 6
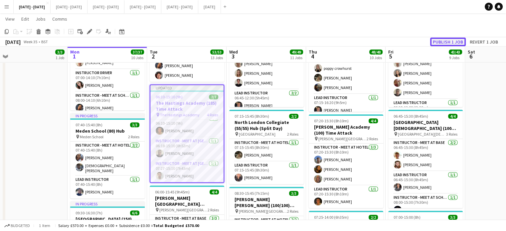
click at [446, 40] on button "Publish 1 job" at bounding box center [448, 42] width 36 height 9
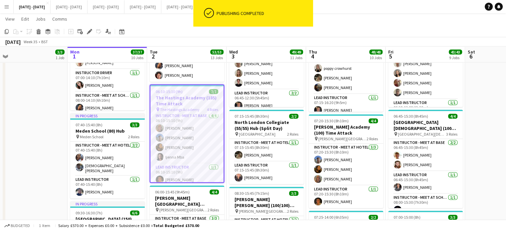
scroll to position [0, 0]
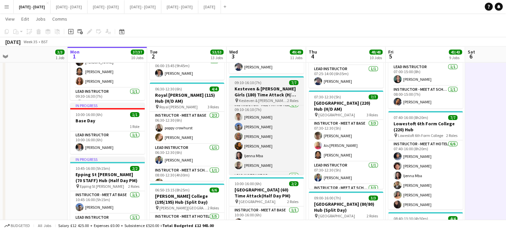
scroll to position [4, 0]
click at [249, 152] on app-card-role "Instructor - Meet at Hotel [DATE] 09:10-16:10 (7h) [PERSON_NAME] [PERSON_NAME] …" at bounding box center [266, 137] width 75 height 71
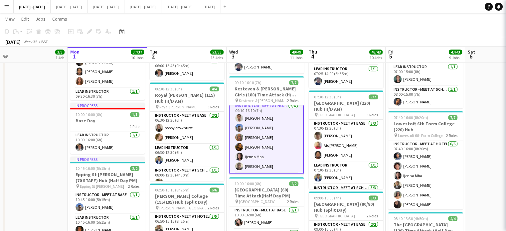
scroll to position [4, 0]
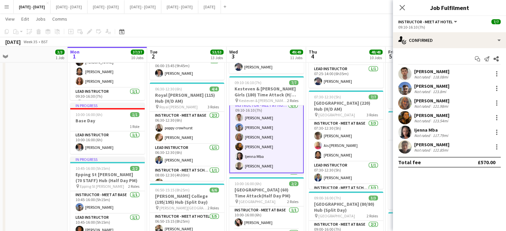
click at [417, 129] on div "Ijenna Mba" at bounding box center [431, 130] width 35 height 6
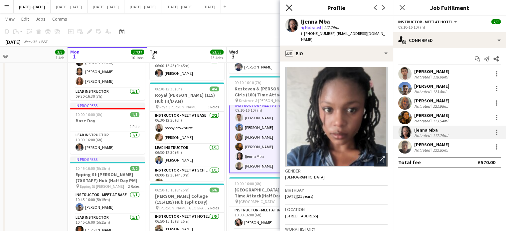
click at [290, 8] on icon "Close pop-in" at bounding box center [289, 7] width 6 height 6
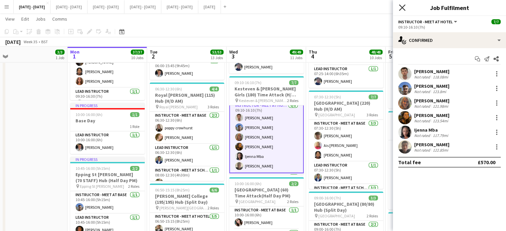
click at [403, 7] on icon at bounding box center [402, 7] width 6 height 6
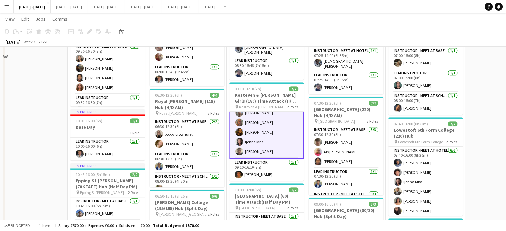
scroll to position [466, 0]
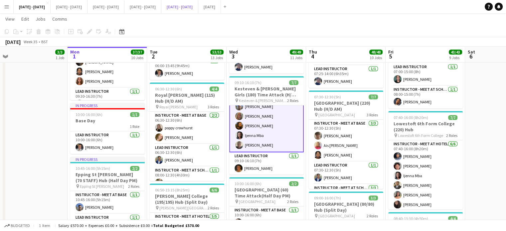
drag, startPoint x: 199, startPoint y: 13, endPoint x: 231, endPoint y: 25, distance: 34.8
click at [231, 25] on div "Menu Boards Boards Boards All jobs Status Workforce Workforce My Workforce Recr…" at bounding box center [253, 176] width 506 height 1284
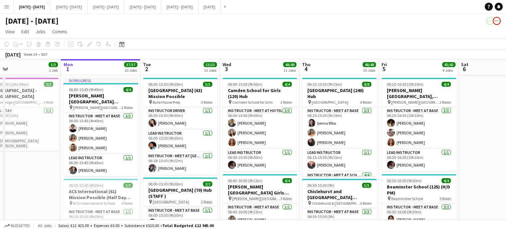
scroll to position [0, 181]
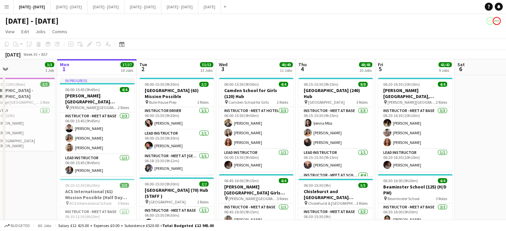
drag, startPoint x: 263, startPoint y: 70, endPoint x: 253, endPoint y: 73, distance: 10.7
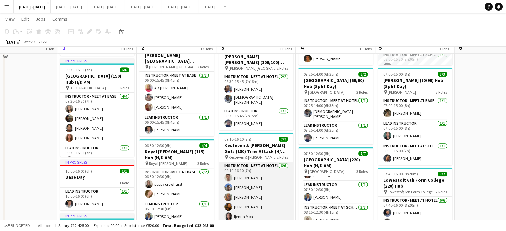
scroll to position [400, 0]
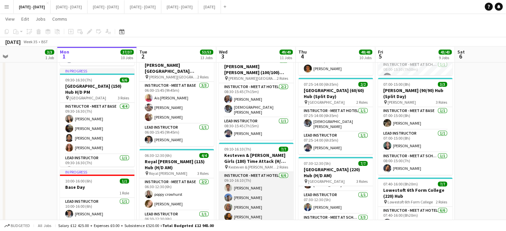
click at [245, 186] on app-card-role "Instructor - Meet at Hotel [DATE] 09:10-16:10 (7h) [PERSON_NAME] [PERSON_NAME] …" at bounding box center [256, 207] width 75 height 71
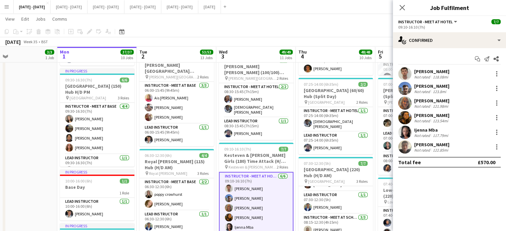
click at [430, 69] on div "[PERSON_NAME]" at bounding box center [431, 72] width 35 height 6
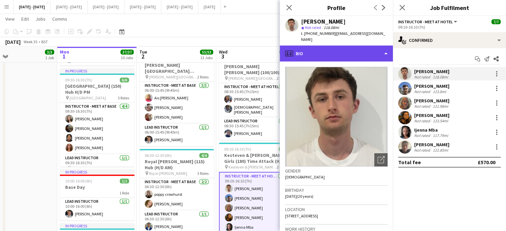
click at [371, 47] on div "profile Bio" at bounding box center [336, 54] width 113 height 16
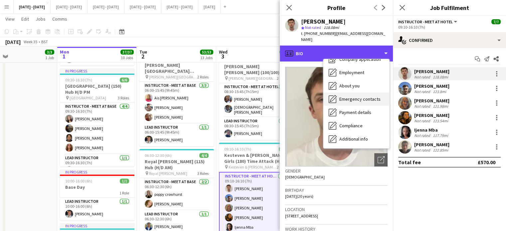
scroll to position [63, 0]
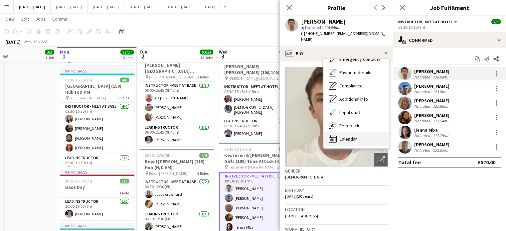
click at [354, 137] on div "Calendar Calendar" at bounding box center [357, 139] width 66 height 13
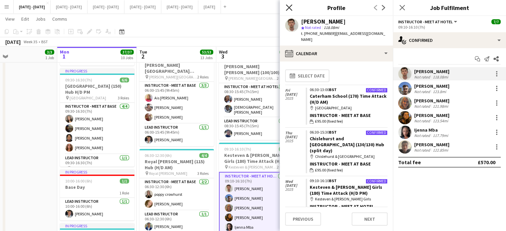
click at [290, 5] on icon "Close pop-in" at bounding box center [289, 7] width 6 height 6
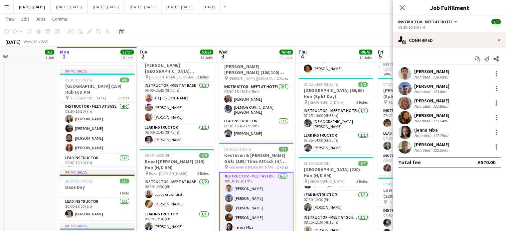
drag, startPoint x: 405, startPoint y: 6, endPoint x: 296, endPoint y: 112, distance: 151.9
click at [404, 6] on icon "Close pop-in" at bounding box center [402, 7] width 5 height 5
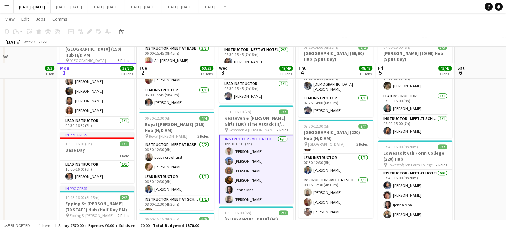
scroll to position [433, 0]
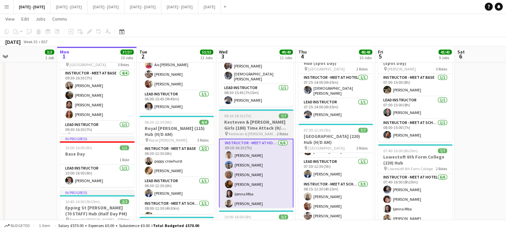
click at [238, 128] on h3 "Kesteven & [PERSON_NAME] Girls (180) Time Attack (H/D PM)" at bounding box center [256, 125] width 75 height 12
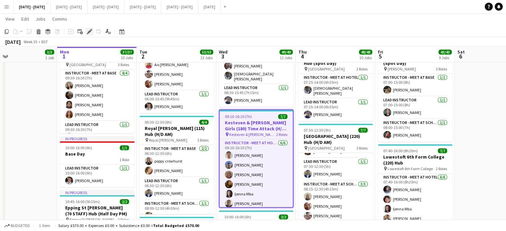
click at [89, 30] on icon "Edit" at bounding box center [89, 31] width 5 height 5
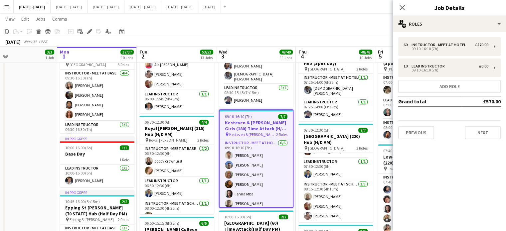
click at [483, 139] on div "6 x Instructor - Meet at Hotel £570.00 09:10-16:10 (7h) 1 x Lead Instructor £0.…" at bounding box center [449, 88] width 113 height 113
click at [483, 132] on button "Next" at bounding box center [483, 132] width 36 height 13
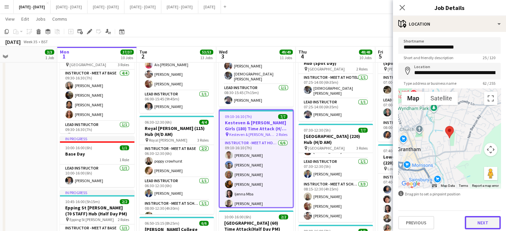
click at [474, 222] on button "Next" at bounding box center [483, 222] width 36 height 13
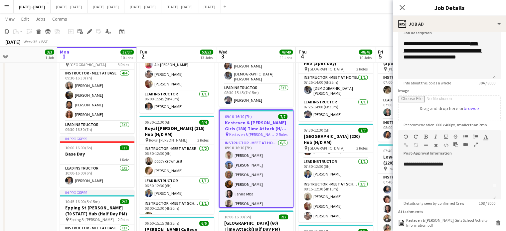
scroll to position [100, 0]
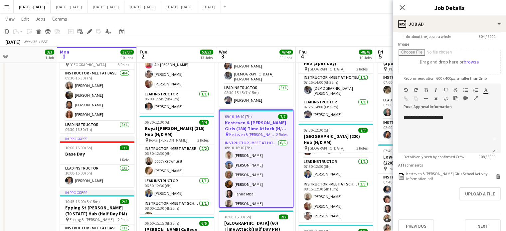
click at [426, 175] on form "**********" at bounding box center [449, 85] width 113 height 296
click at [427, 179] on div "Kesteven & [PERSON_NAME] Girls School Activity Information.pdf" at bounding box center [450, 176] width 88 height 10
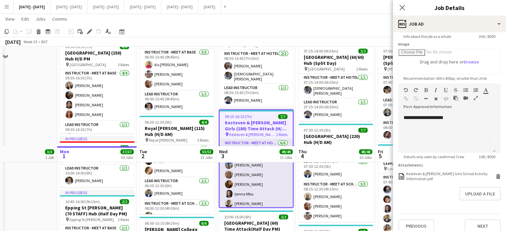
scroll to position [533, 0]
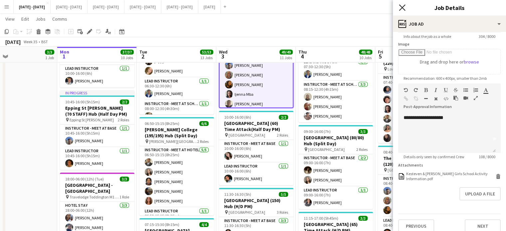
click at [402, 7] on icon at bounding box center [402, 7] width 6 height 6
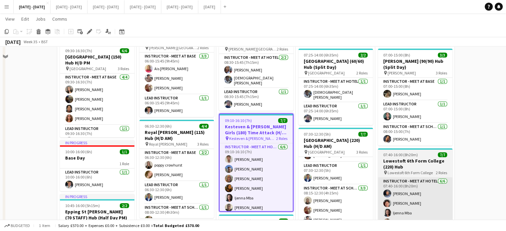
scroll to position [499, 0]
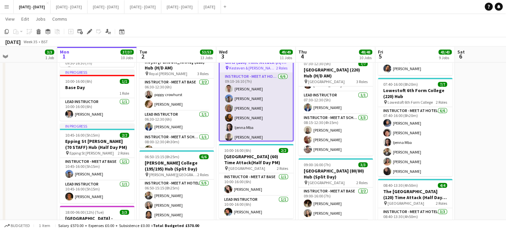
click at [238, 125] on app-card-role "Instructor - Meet at Hotel [DATE] 09:10-16:10 (7h) [PERSON_NAME] [PERSON_NAME] …" at bounding box center [256, 108] width 73 height 71
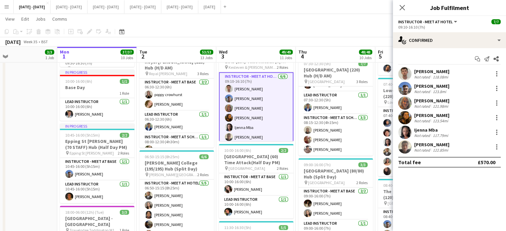
click at [427, 134] on div "Not rated" at bounding box center [422, 135] width 17 height 5
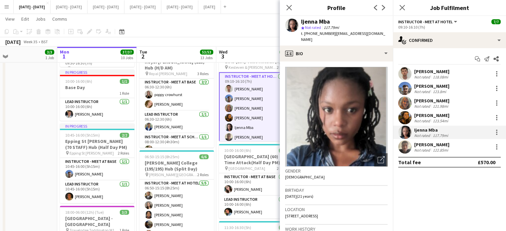
drag, startPoint x: 342, startPoint y: 209, endPoint x: 328, endPoint y: 211, distance: 13.9
click at [328, 211] on div "Location [STREET_ADDRESS]" at bounding box center [336, 214] width 103 height 19
copy span "ME1 2UZ"
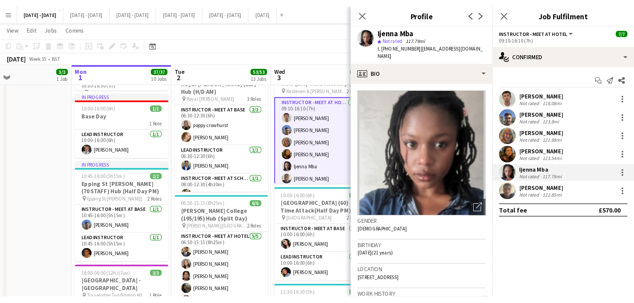
scroll to position [37, 0]
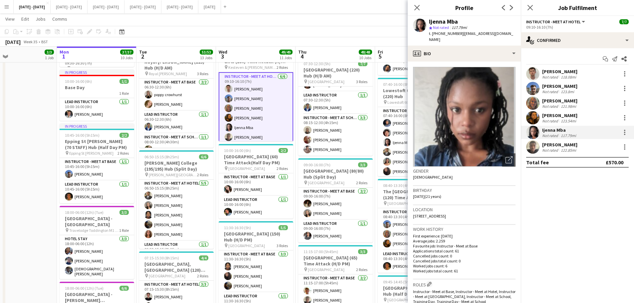
click at [3, 11] on button "Menu" at bounding box center [6, 6] width 13 height 13
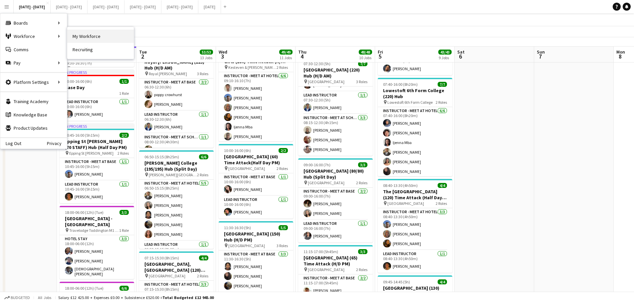
click at [112, 31] on link "My Workforce" at bounding box center [100, 36] width 67 height 13
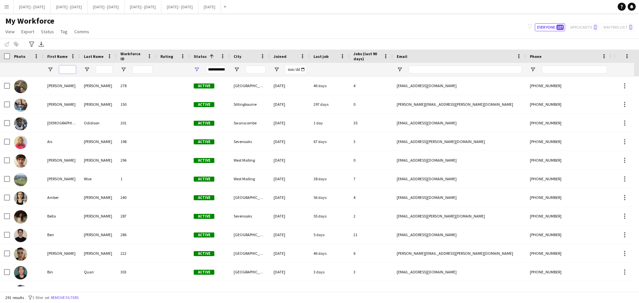
click at [70, 69] on input "First Name Filter Input" at bounding box center [67, 70] width 17 height 8
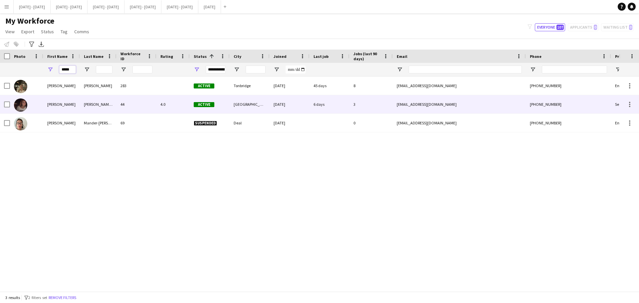
type input "*****"
click at [95, 103] on div "[PERSON_NAME] [PERSON_NAME]" at bounding box center [98, 104] width 37 height 18
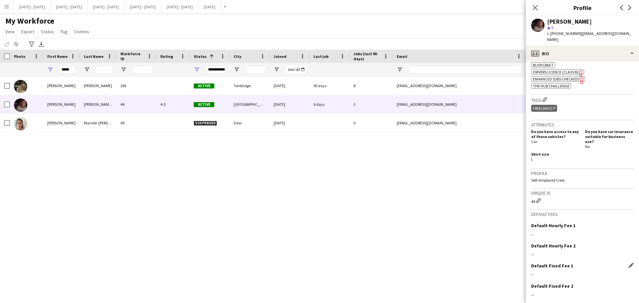
scroll to position [261, 0]
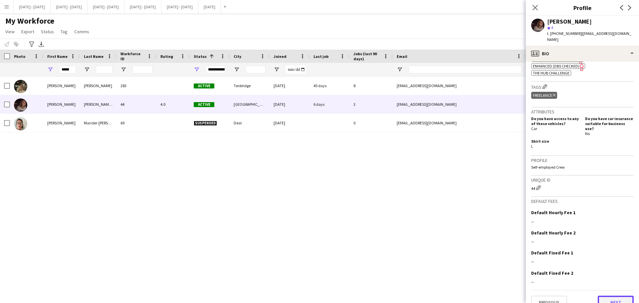
click at [511, 231] on button "Next" at bounding box center [616, 302] width 36 height 13
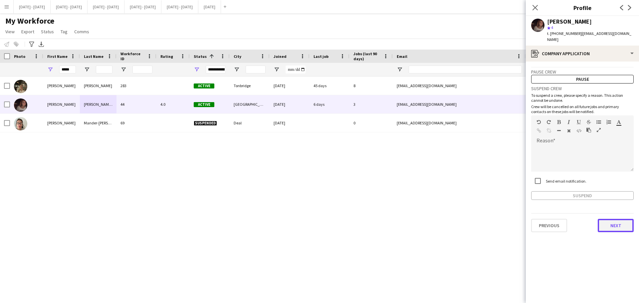
click at [511, 219] on button "Next" at bounding box center [616, 225] width 36 height 13
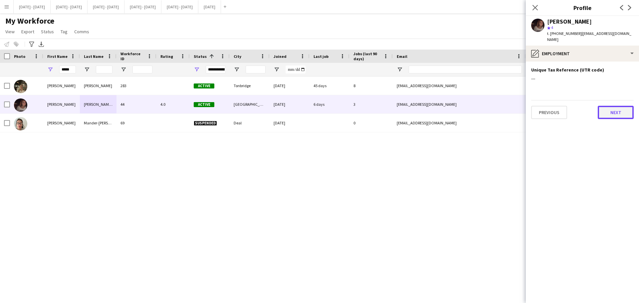
click at [511, 107] on button "Next" at bounding box center [616, 112] width 36 height 13
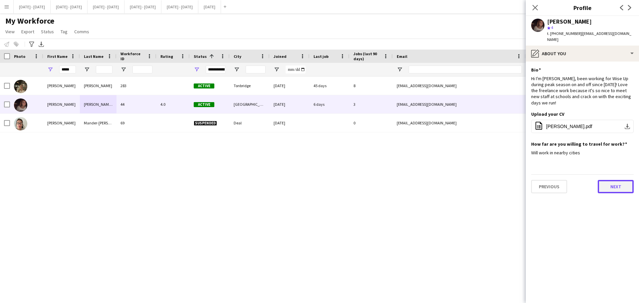
click at [511, 180] on button "Next" at bounding box center [616, 186] width 36 height 13
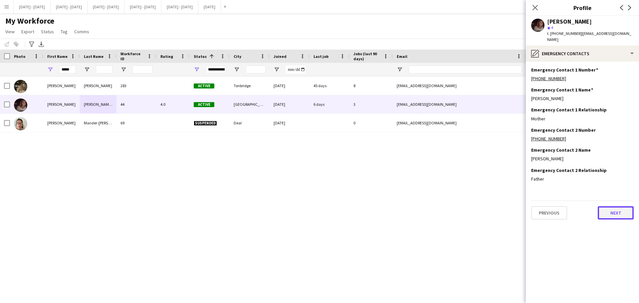
click at [511, 206] on button "Next" at bounding box center [616, 212] width 36 height 13
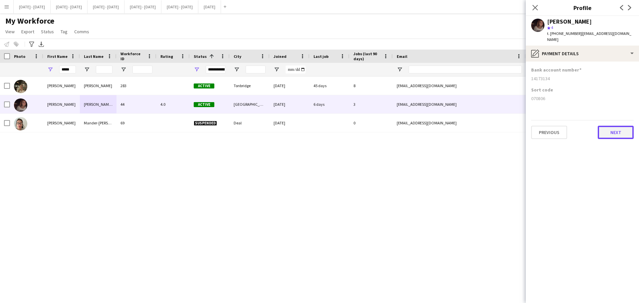
click at [511, 132] on button "Next" at bounding box center [616, 132] width 36 height 13
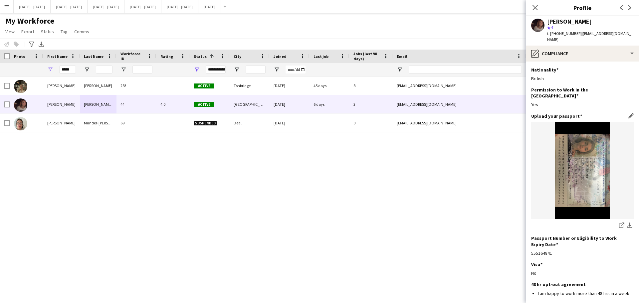
click at [511, 155] on img at bounding box center [582, 171] width 103 height 98
click at [511, 161] on img at bounding box center [582, 171] width 103 height 98
click at [511, 223] on app-icon "download-bottom" at bounding box center [629, 226] width 5 height 6
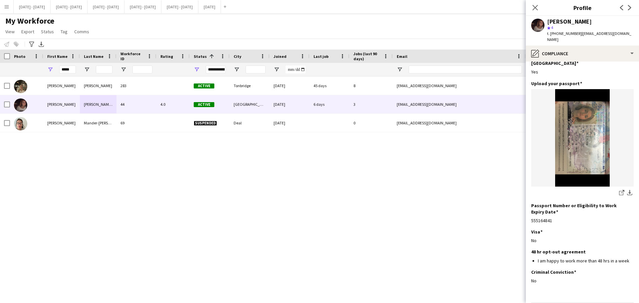
scroll to position [44, 0]
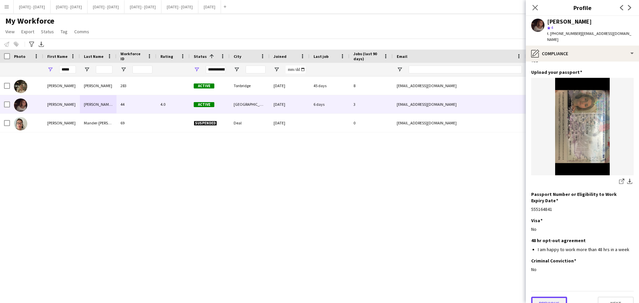
click at [511, 231] on button "Previous" at bounding box center [549, 303] width 36 height 13
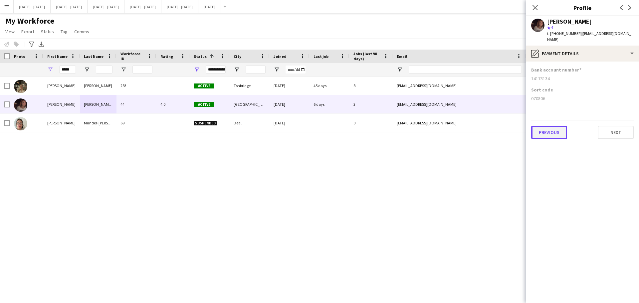
click at [511, 131] on button "Previous" at bounding box center [549, 132] width 36 height 13
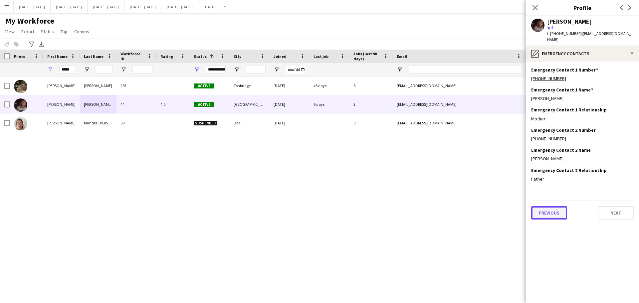
click at [511, 206] on button "Previous" at bounding box center [549, 212] width 36 height 13
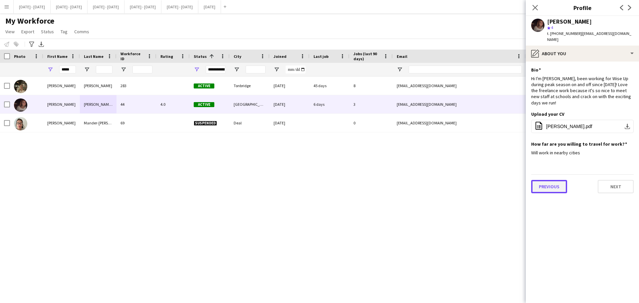
click at [511, 180] on button "Previous" at bounding box center [549, 186] width 36 height 13
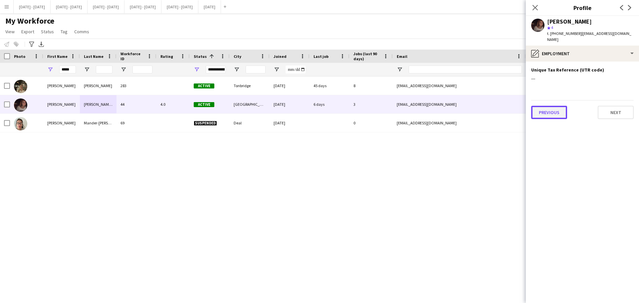
click at [511, 109] on button "Previous" at bounding box center [549, 112] width 36 height 13
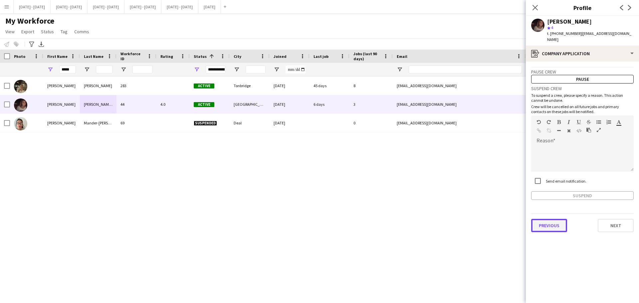
click at [511, 219] on button "Previous" at bounding box center [549, 225] width 36 height 13
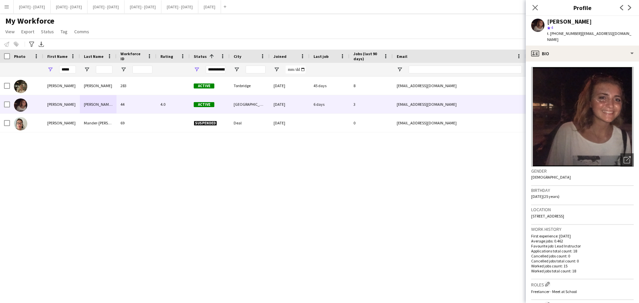
scroll to position [166, 0]
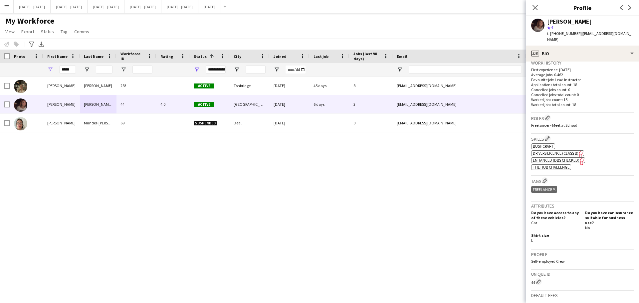
click at [511, 151] on span "Drivers Licence (Class B)" at bounding box center [556, 153] width 46 height 5
click at [511, 7] on icon "Close pop-in" at bounding box center [535, 7] width 6 height 6
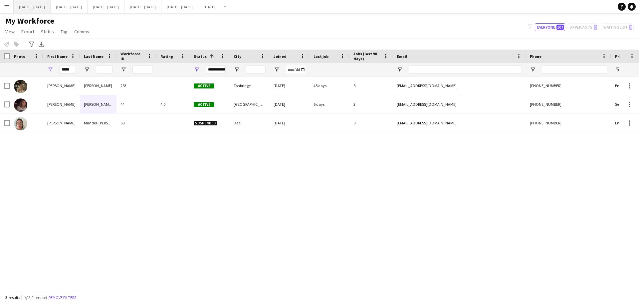
click at [33, 8] on button "[DATE] - [DATE] Close" at bounding box center [32, 6] width 37 height 13
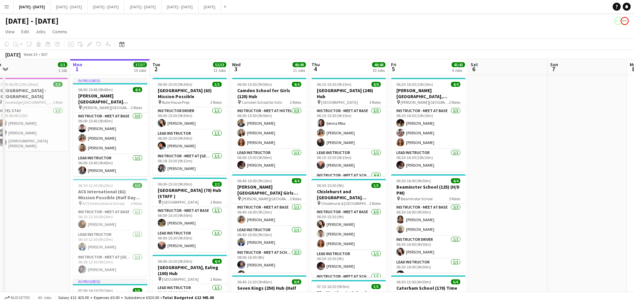
scroll to position [0, 159]
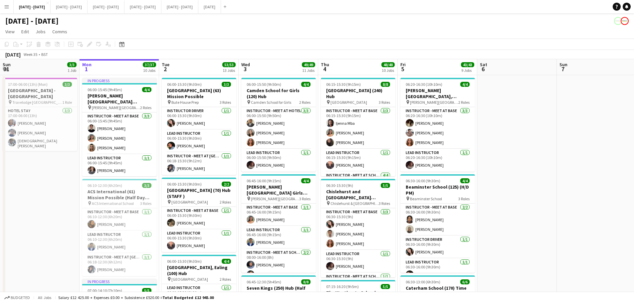
drag, startPoint x: 24, startPoint y: 218, endPoint x: 46, endPoint y: 215, distance: 22.8
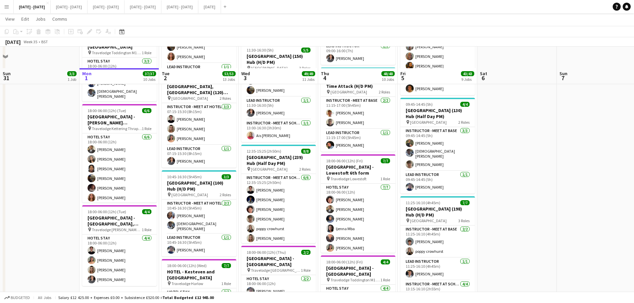
scroll to position [666, 0]
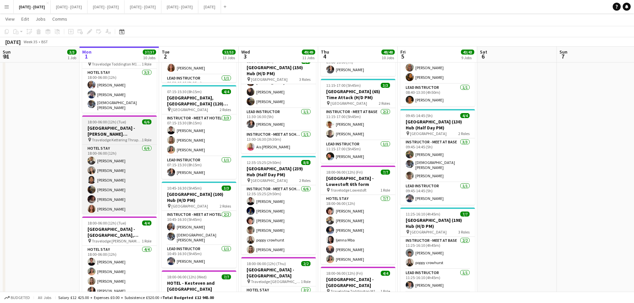
click at [139, 125] on h3 "[GEOGRAPHIC_DATA] - [PERSON_NAME][GEOGRAPHIC_DATA]" at bounding box center [119, 131] width 75 height 12
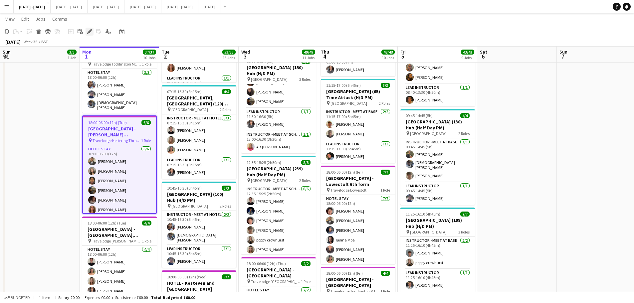
click at [88, 31] on icon "Edit" at bounding box center [89, 31] width 5 height 5
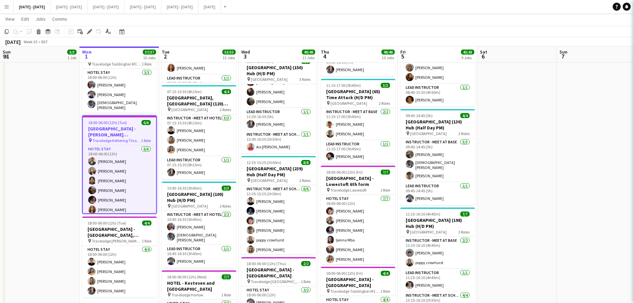
type input "**********"
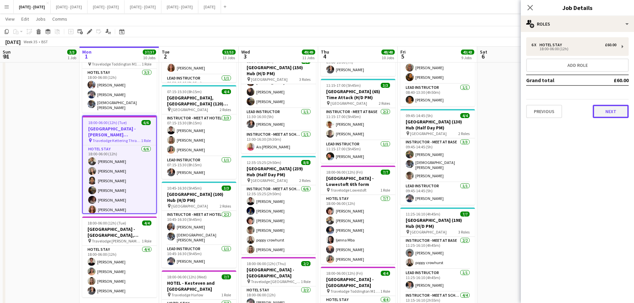
click at [511, 109] on button "Next" at bounding box center [611, 111] width 36 height 13
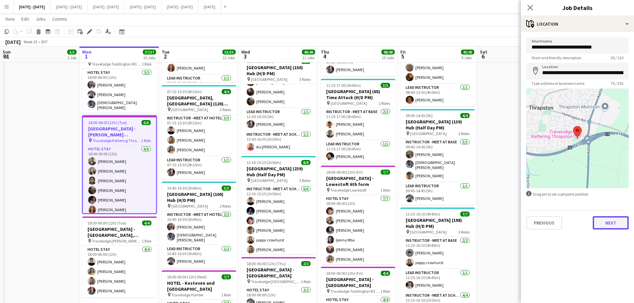
click at [511, 222] on button "Next" at bounding box center [611, 222] width 36 height 13
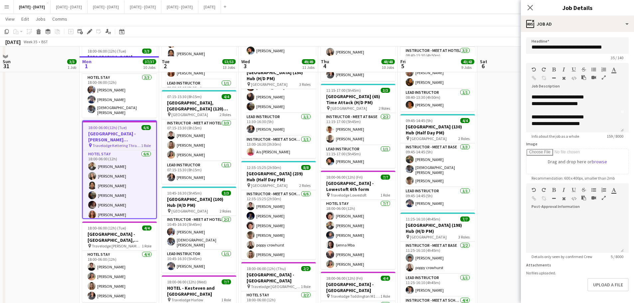
scroll to position [699, 0]
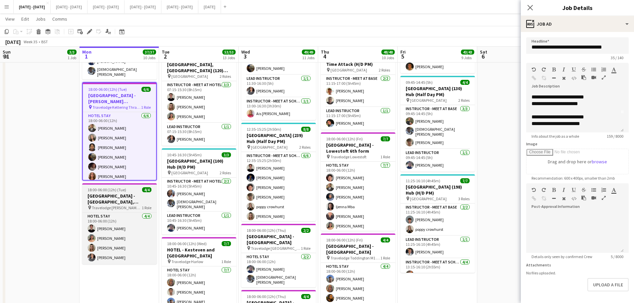
click at [104, 193] on h3 "[GEOGRAPHIC_DATA] - [GEOGRAPHIC_DATA], [GEOGRAPHIC_DATA]" at bounding box center [119, 199] width 75 height 12
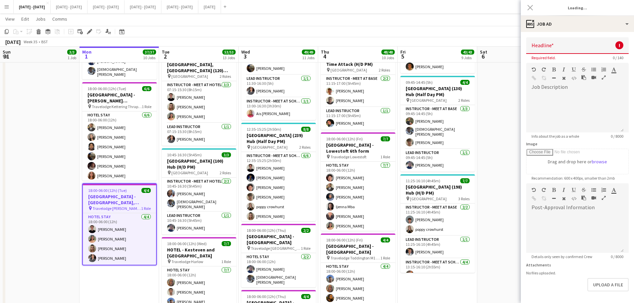
type input "**********"
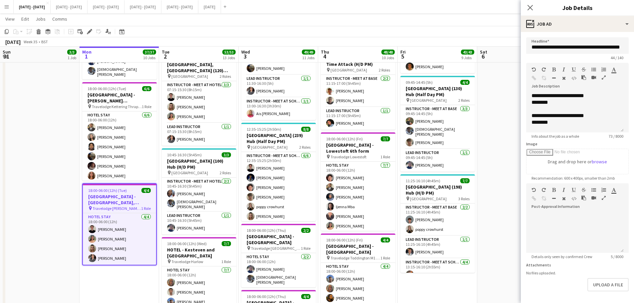
scroll to position [26, 0]
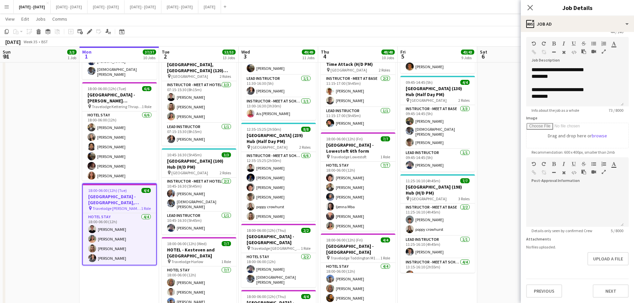
click at [5, 7] on app-icon "Menu" at bounding box center [6, 6] width 5 height 5
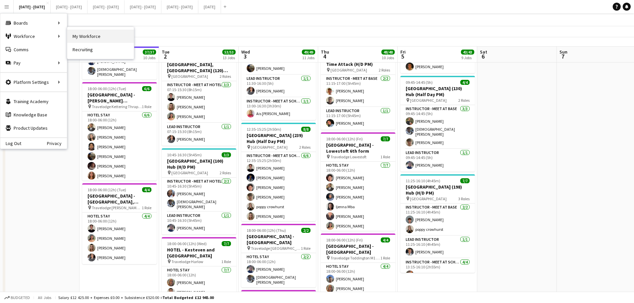
click at [98, 32] on link "My Workforce" at bounding box center [100, 36] width 67 height 13
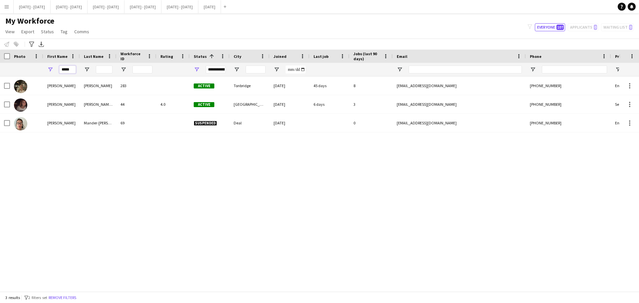
drag, startPoint x: 70, startPoint y: 71, endPoint x: 39, endPoint y: 75, distance: 31.8
click at [39, 75] on div "*****" at bounding box center [361, 69] width 722 height 13
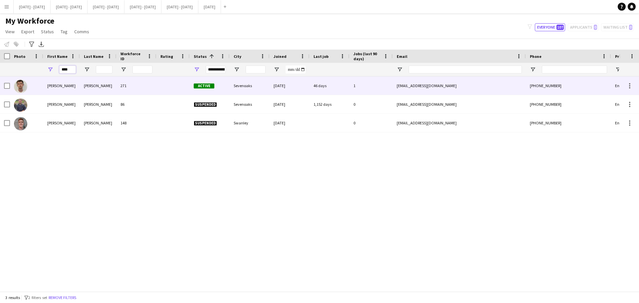
type input "****"
click at [93, 84] on div "[PERSON_NAME]" at bounding box center [98, 86] width 37 height 18
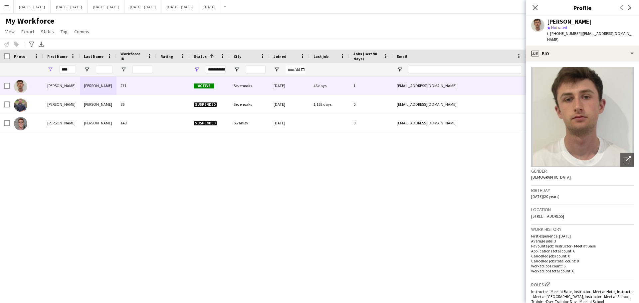
drag, startPoint x: 629, startPoint y: 34, endPoint x: 581, endPoint y: 33, distance: 47.3
click at [511, 33] on span "| [EMAIL_ADDRESS][DOMAIN_NAME]" at bounding box center [589, 36] width 84 height 11
copy span "[EMAIL_ADDRESS][DOMAIN_NAME]"
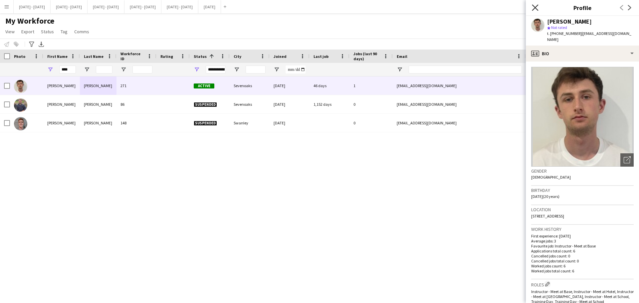
click at [511, 9] on icon "Close pop-in" at bounding box center [535, 7] width 6 height 6
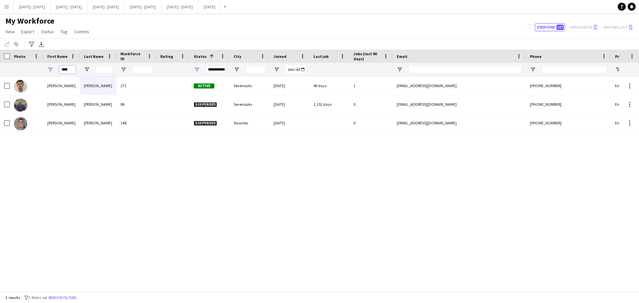
drag, startPoint x: 70, startPoint y: 71, endPoint x: 37, endPoint y: 71, distance: 33.3
click at [40, 69] on div "****" at bounding box center [361, 69] width 722 height 13
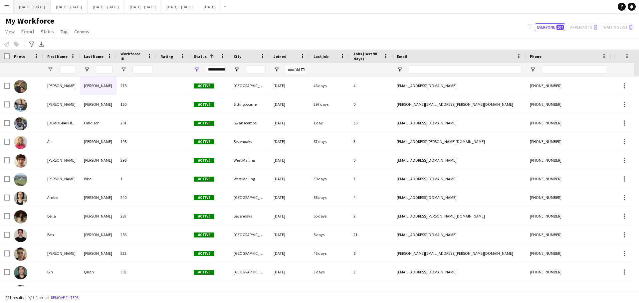
click at [35, 12] on button "[DATE] - [DATE] Close" at bounding box center [32, 6] width 37 height 13
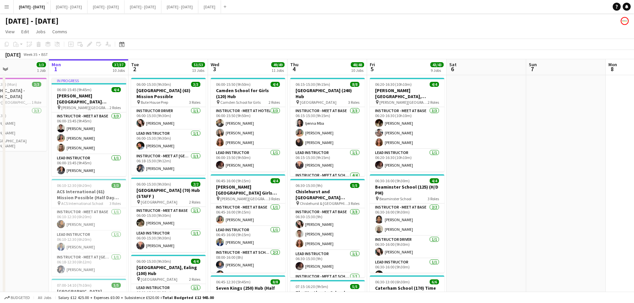
scroll to position [0, 195]
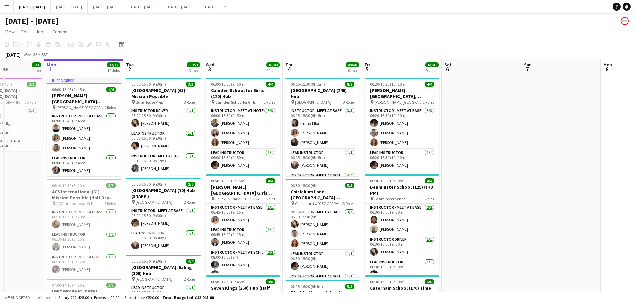
drag, startPoint x: 37, startPoint y: 195, endPoint x: 34, endPoint y: 182, distance: 13.0
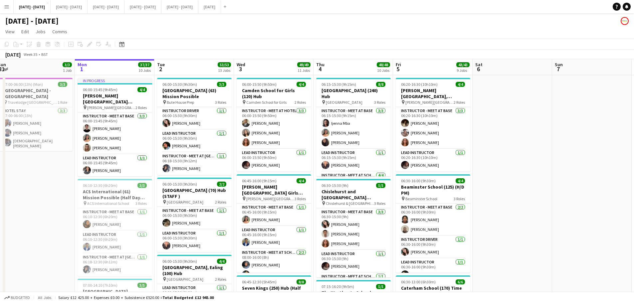
scroll to position [0, 157]
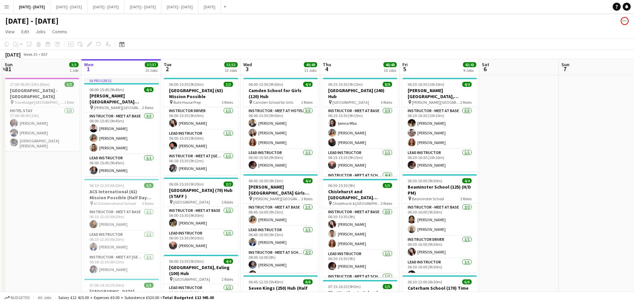
drag, startPoint x: 499, startPoint y: 233, endPoint x: 537, endPoint y: 228, distance: 38.0
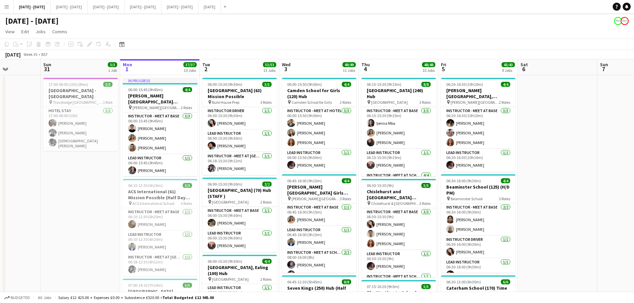
drag, startPoint x: 19, startPoint y: 215, endPoint x: 58, endPoint y: 212, distance: 38.8
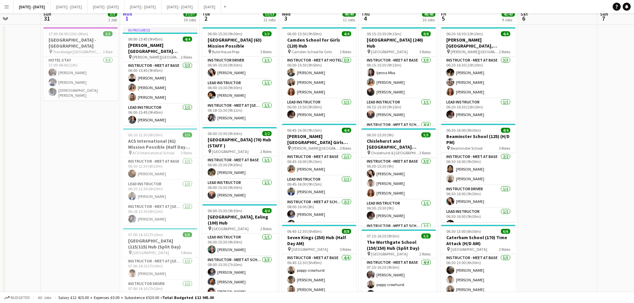
scroll to position [0, 0]
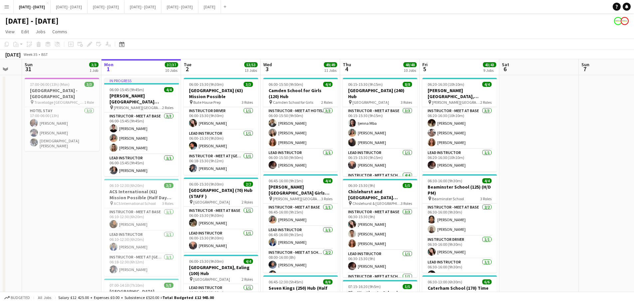
drag, startPoint x: 59, startPoint y: 206, endPoint x: 41, endPoint y: 208, distance: 18.2
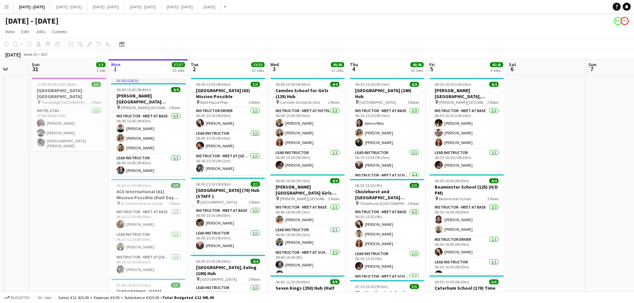
drag, startPoint x: 556, startPoint y: 184, endPoint x: 564, endPoint y: 183, distance: 7.4
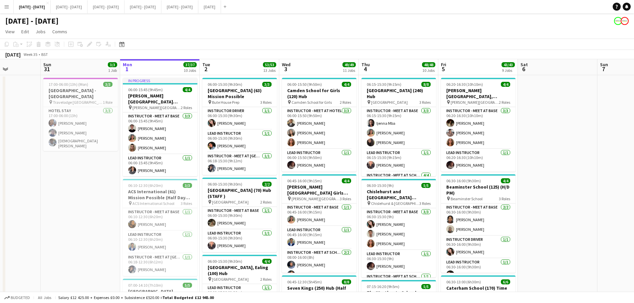
scroll to position [0, 194]
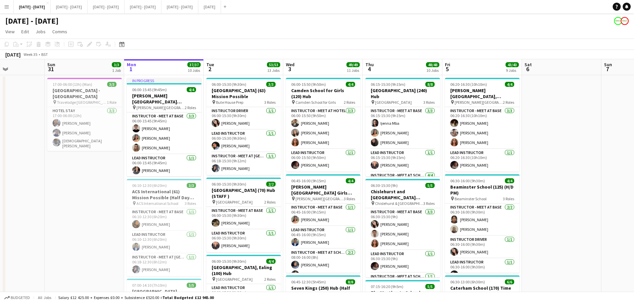
drag, startPoint x: 97, startPoint y: 234, endPoint x: 112, endPoint y: 233, distance: 15.3
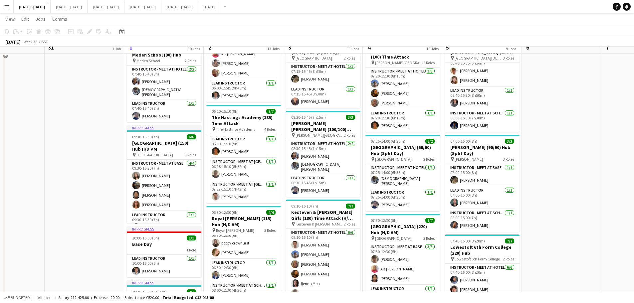
scroll to position [333, 0]
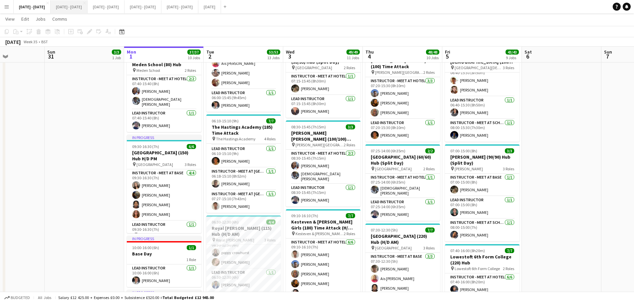
click at [77, 6] on button "[DATE] - [DATE] Close" at bounding box center [69, 6] width 37 height 13
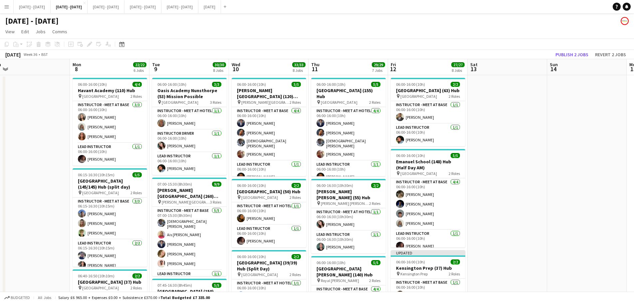
scroll to position [0, 246]
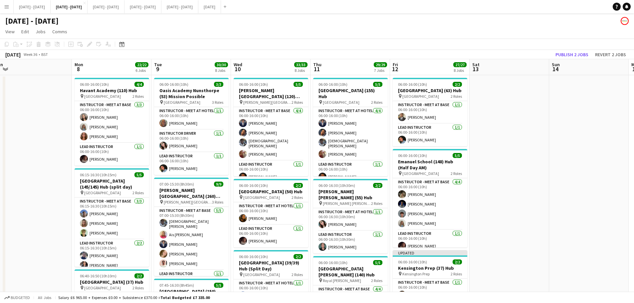
drag, startPoint x: 85, startPoint y: 226, endPoint x: 66, endPoint y: 230, distance: 18.8
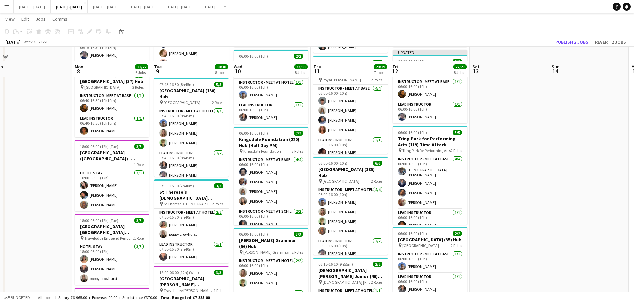
scroll to position [200, 0]
